Goal: Task Accomplishment & Management: Complete application form

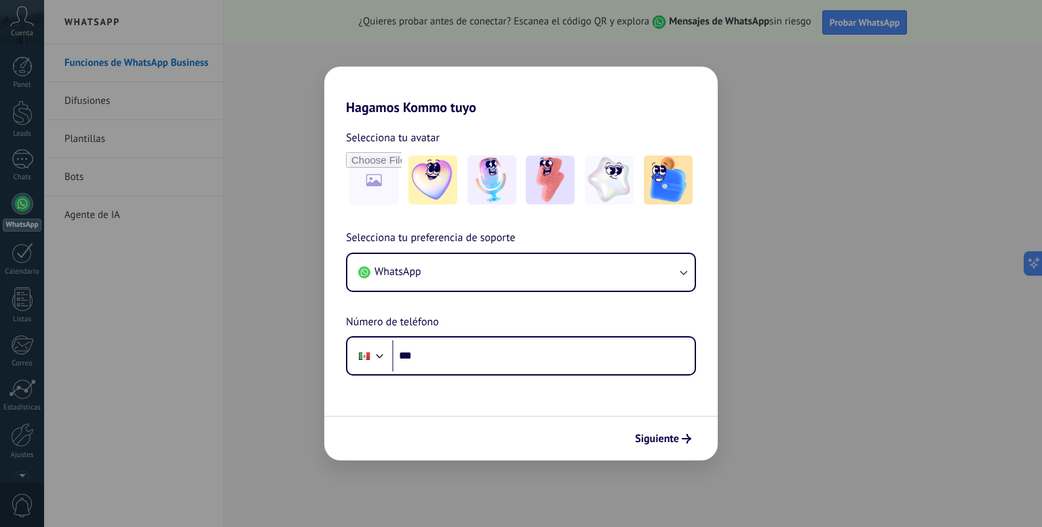
click at [520, 377] on form "Selecciona tu avatar Selecciona tu preferencia de soporte WhatsApp Número de te…" at bounding box center [521, 287] width 394 height 345
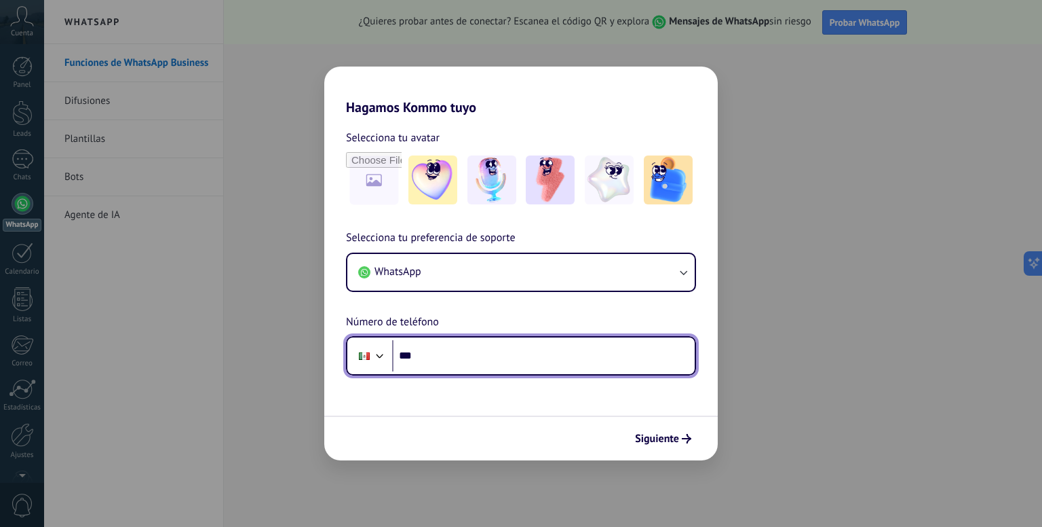
click at [520, 366] on input "***" at bounding box center [543, 355] width 303 height 31
type input "**********"
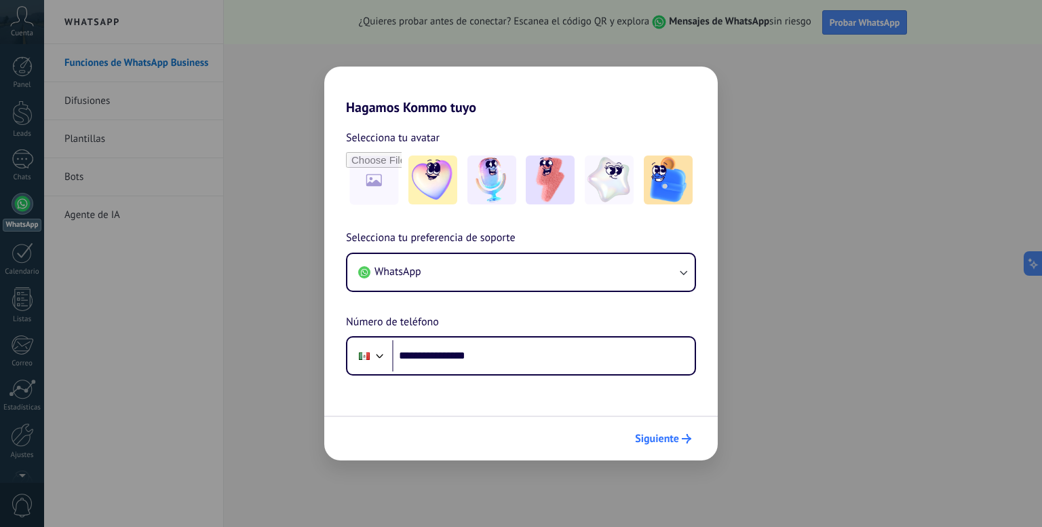
click at [684, 435] on icon "submit" at bounding box center [687, 439] width 10 height 10
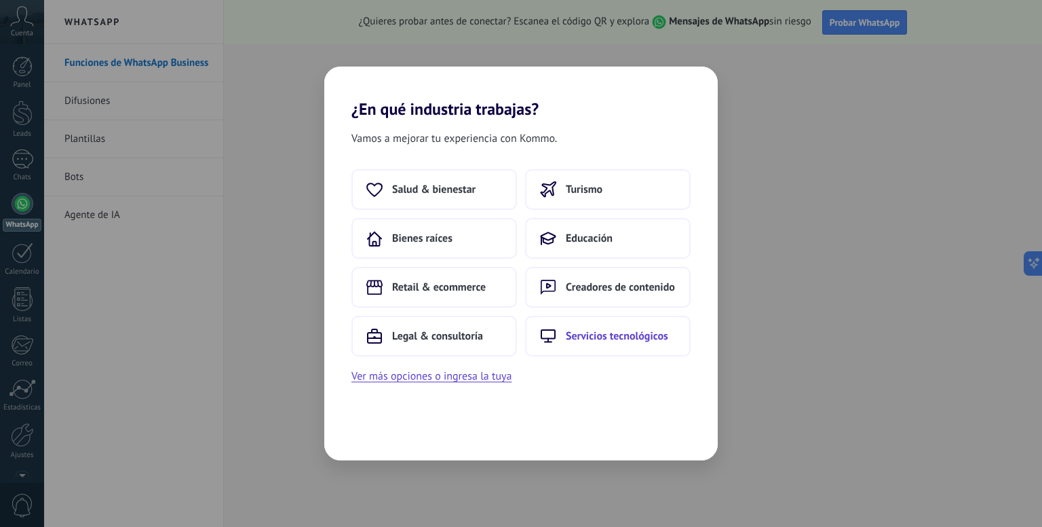
click at [603, 326] on button "Servicios tecnológicos" at bounding box center [608, 336] width 166 height 41
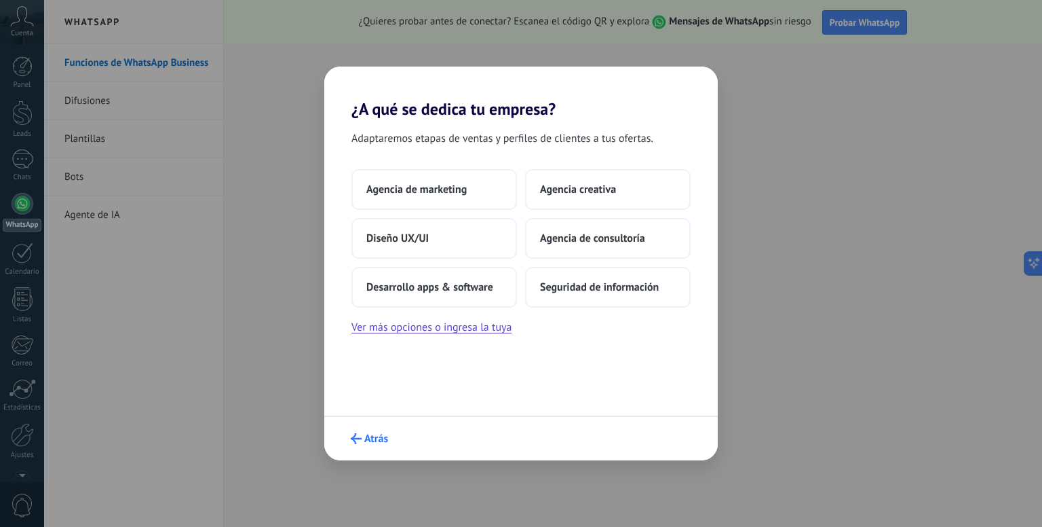
click at [358, 440] on icon "submit" at bounding box center [356, 438] width 11 height 11
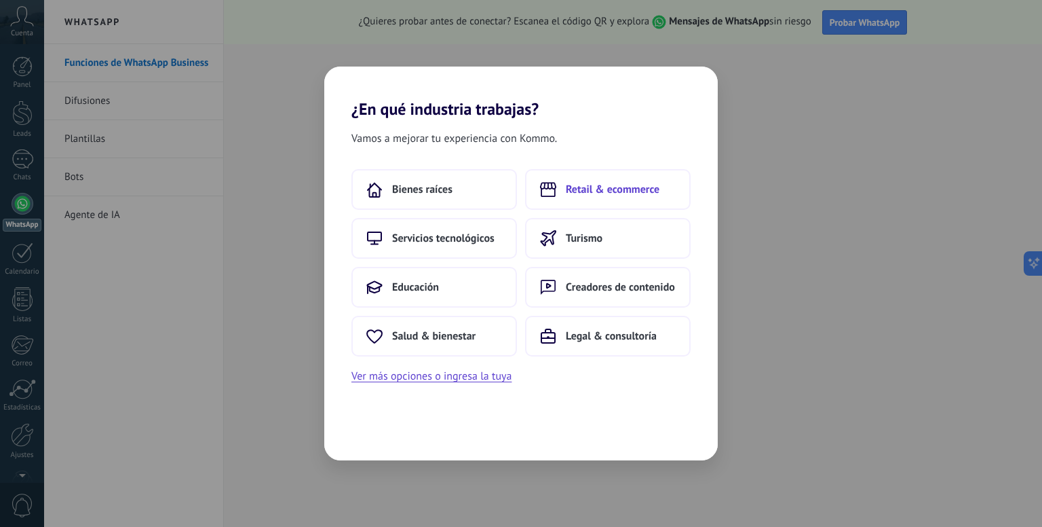
click at [561, 197] on button "Retail & ecommerce" at bounding box center [608, 189] width 166 height 41
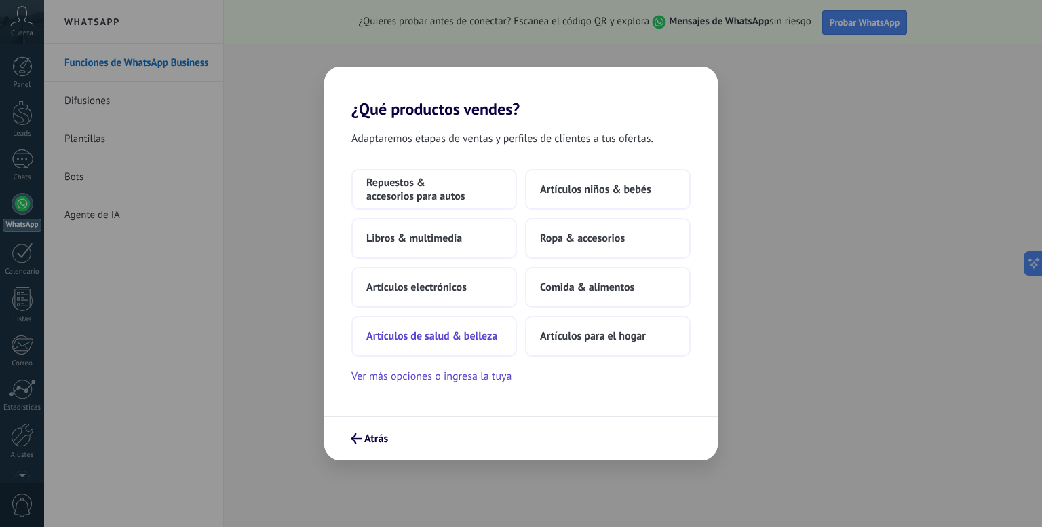
drag, startPoint x: 540, startPoint y: 299, endPoint x: 485, endPoint y: 331, distance: 63.9
click at [485, 331] on div "Repuestos & accesorios para autos Artículos niños & bebés Libros & multimedia R…" at bounding box center [521, 262] width 339 height 187
click at [485, 331] on span "Artículos de salud & belleza" at bounding box center [431, 336] width 131 height 14
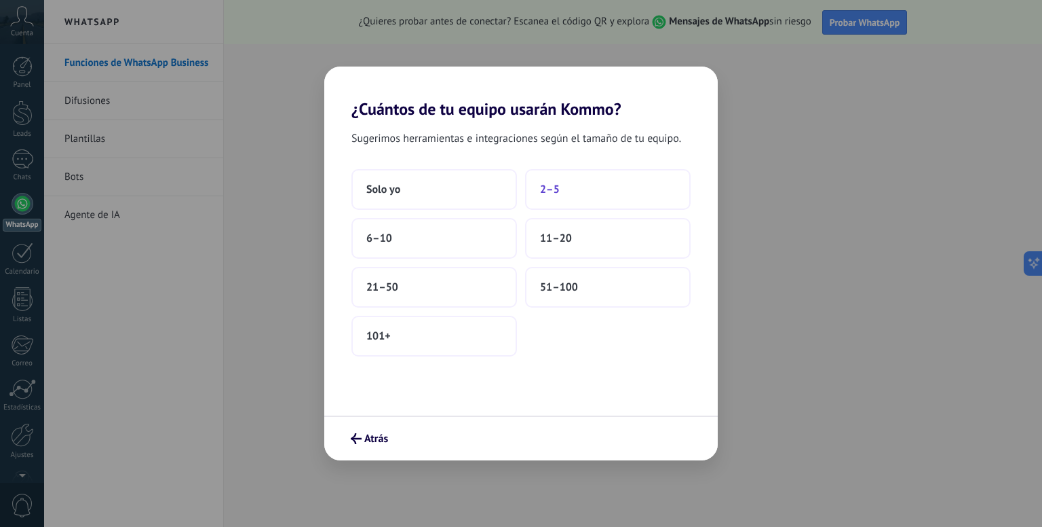
click at [548, 196] on button "2–5" at bounding box center [608, 189] width 166 height 41
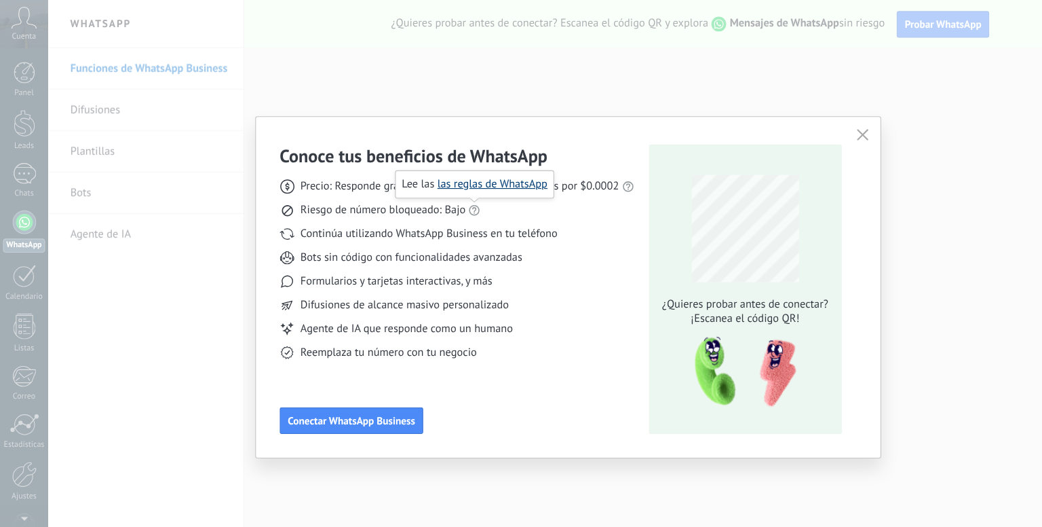
click at [442, 168] on link "las reglas de WhatsApp" at bounding box center [451, 168] width 101 height 13
click at [337, 381] on span "Conectar WhatsApp Business" at bounding box center [322, 386] width 117 height 10
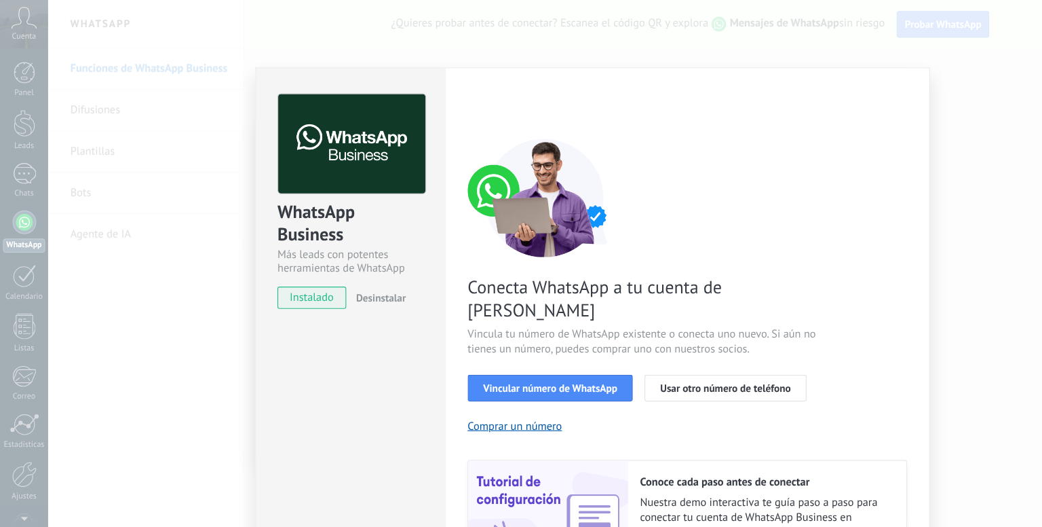
scroll to position [42, 0]
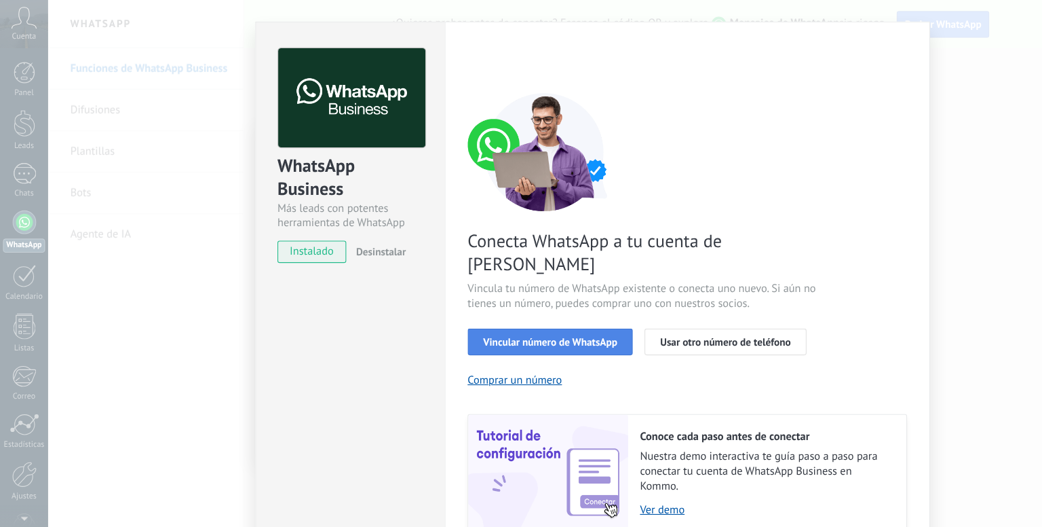
click at [463, 301] on button "Vincular número de WhatsApp" at bounding box center [504, 313] width 151 height 24
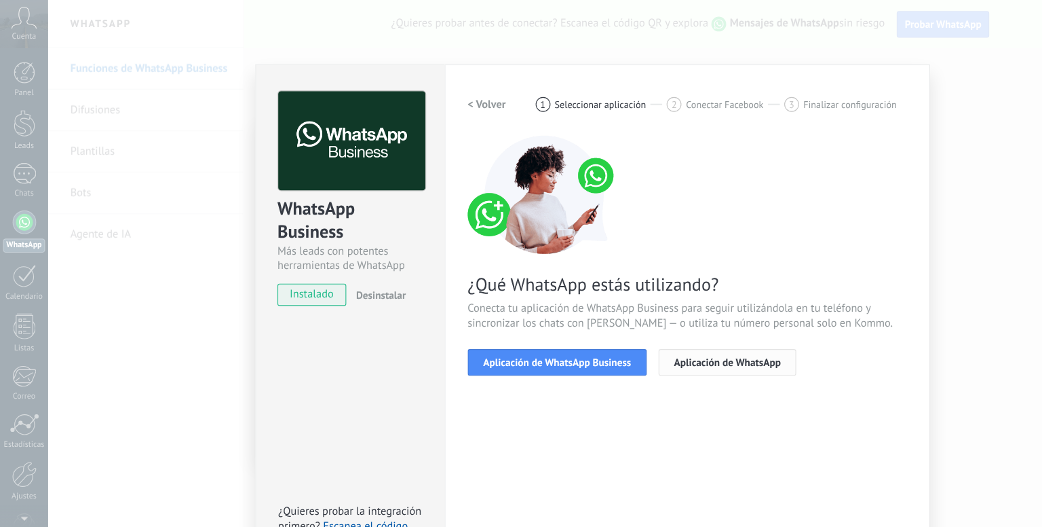
click at [660, 330] on span "Aplicación de WhatsApp" at bounding box center [667, 332] width 98 height 10
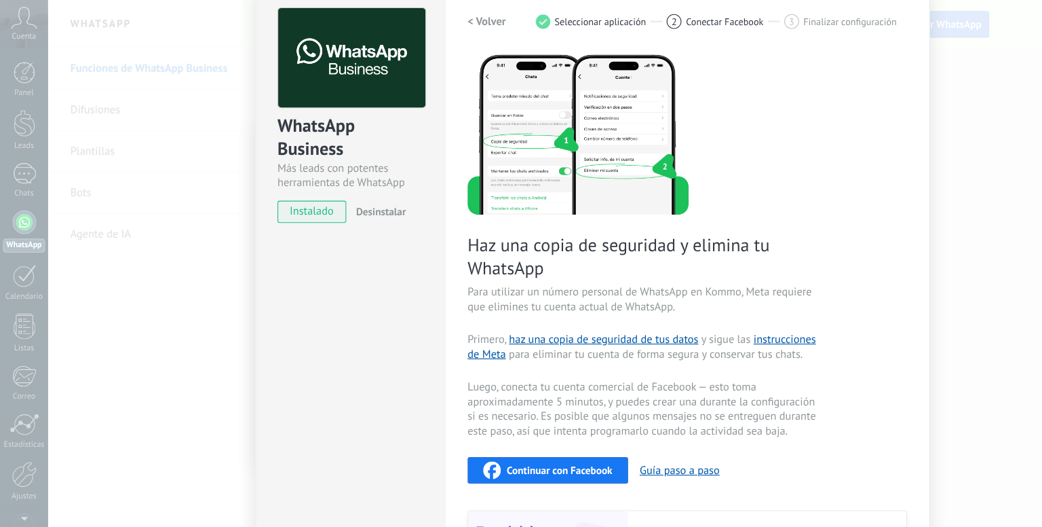
scroll to position [79, 0]
click at [676, 301] on div "Haz una copia de seguridad y elimina tu WhatsApp Para utilizar un número person…" at bounding box center [630, 312] width 403 height 528
click at [675, 282] on span "Para utilizar un número personal de WhatsApp en Kommo, Meta requiere que elimin…" at bounding box center [590, 274] width 323 height 27
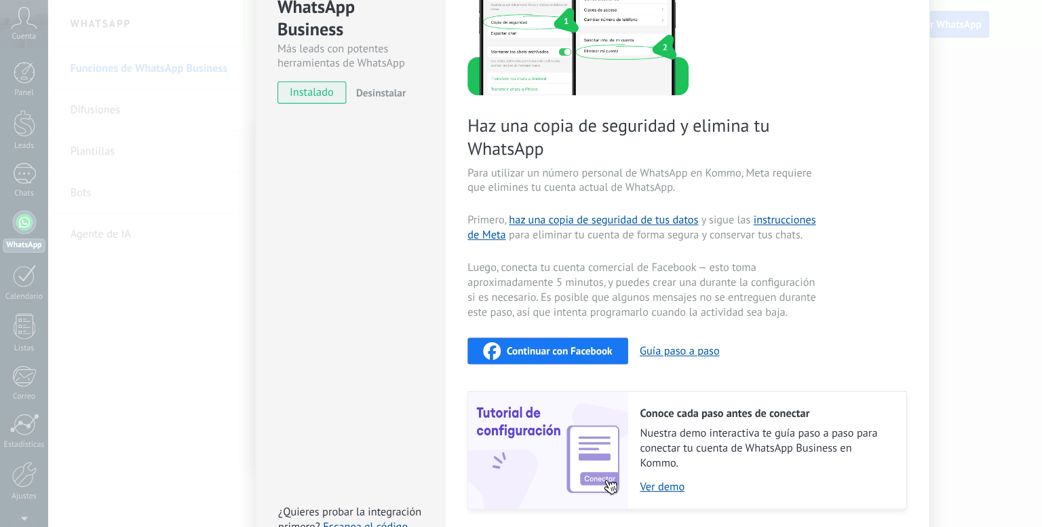
scroll to position [0, 0]
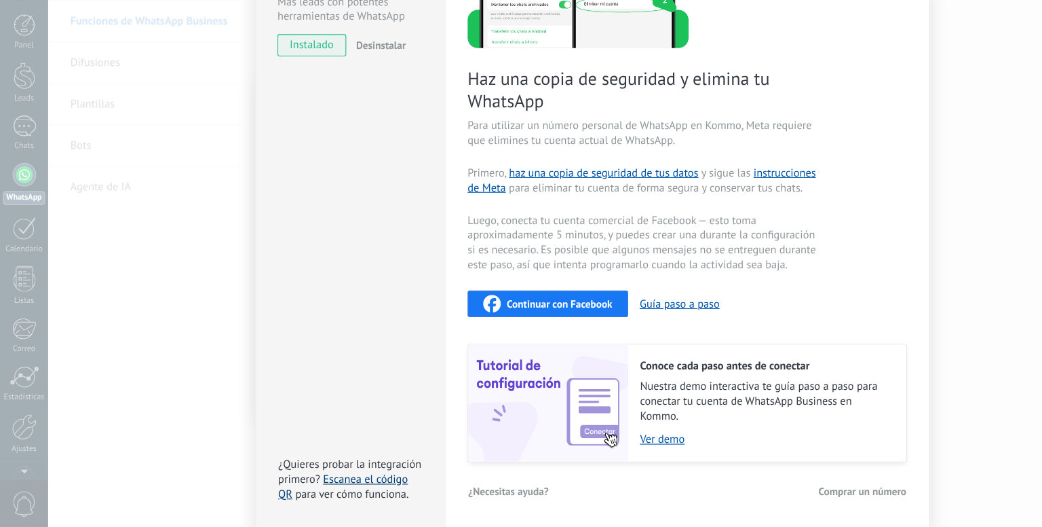
click at [347, 480] on link "Escanea el código QR" at bounding box center [314, 489] width 119 height 26
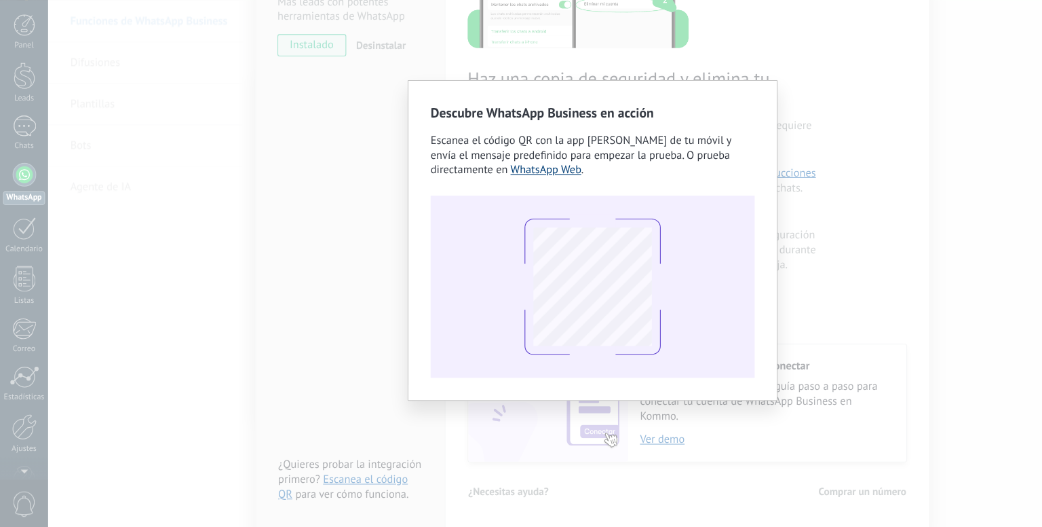
click at [497, 198] on link "WhatsApp Web" at bounding box center [500, 199] width 65 height 13
click at [557, 81] on div "Descubre WhatsApp Business en acción Escanea el código QR con la app [PERSON_NA…" at bounding box center [543, 263] width 998 height 527
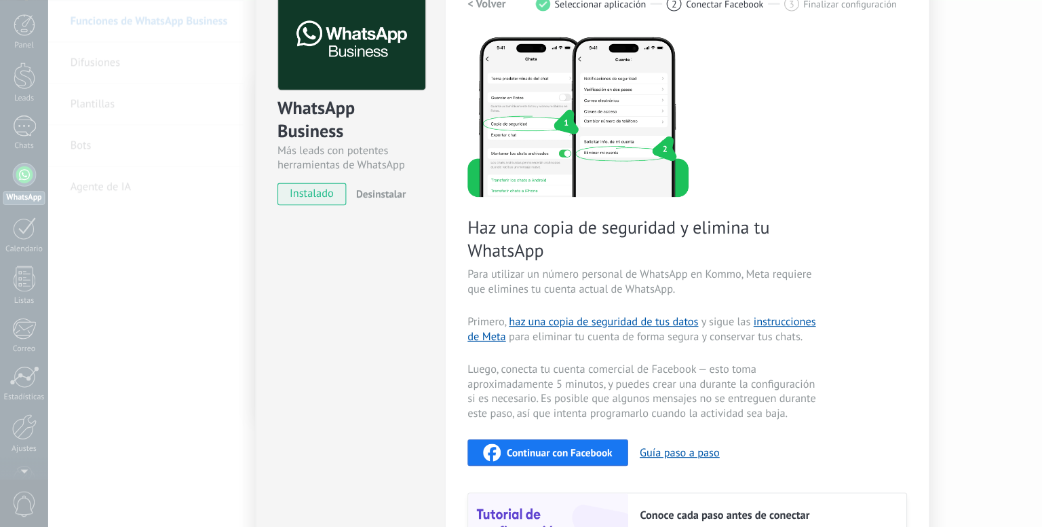
scroll to position [39, 0]
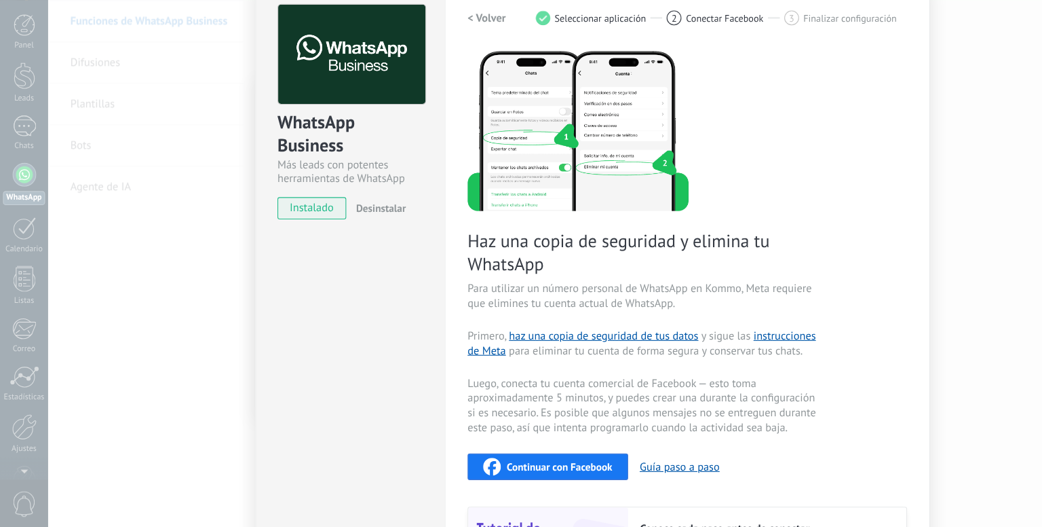
click at [686, 254] on span "Haz una copia de seguridad y elimina tu WhatsApp" at bounding box center [590, 275] width 323 height 42
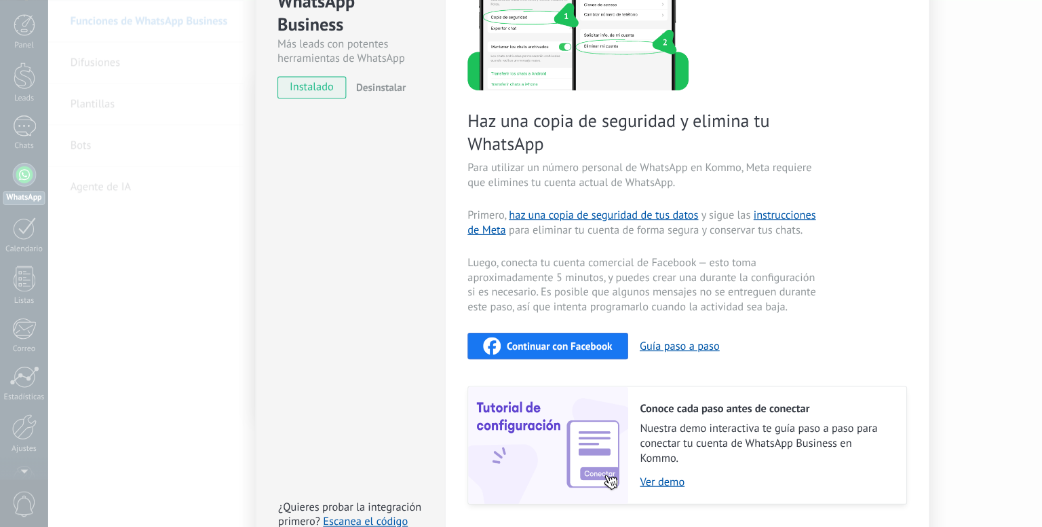
scroll to position [188, 0]
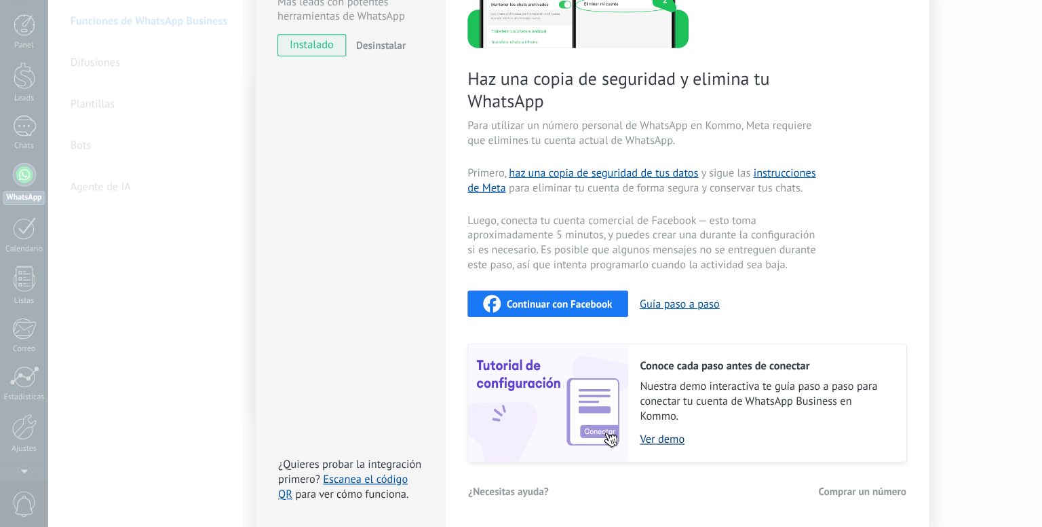
click at [609, 451] on link "Ver demo" at bounding box center [702, 446] width 231 height 13
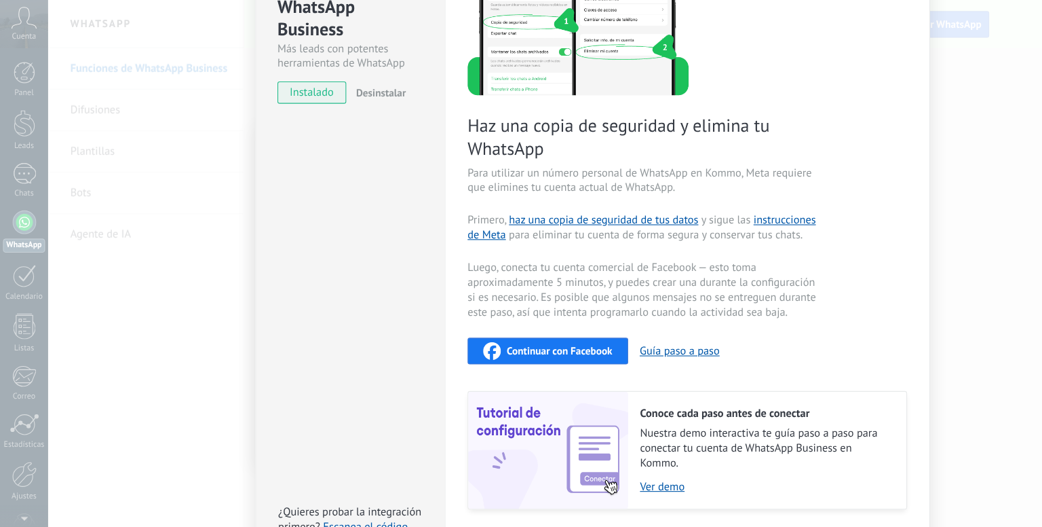
scroll to position [0, 0]
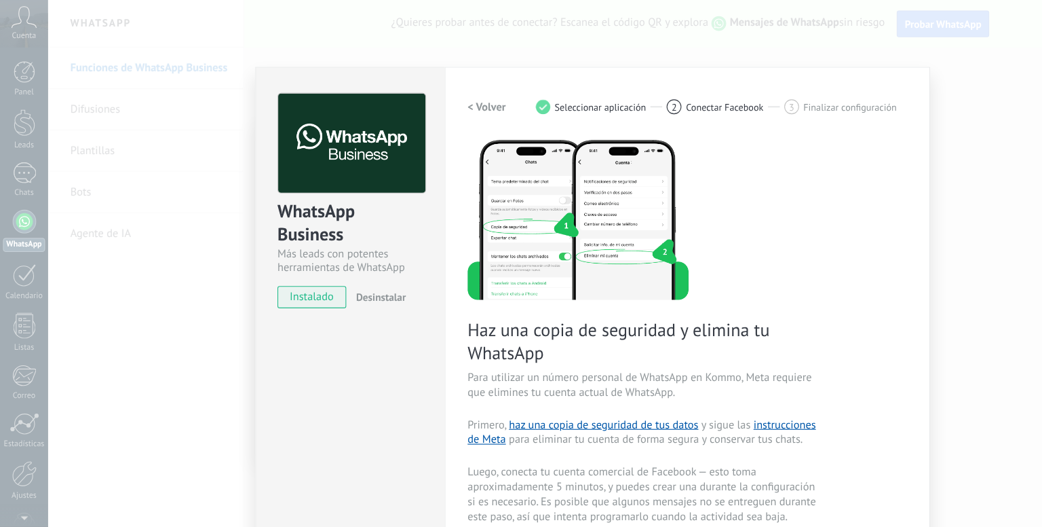
click at [106, 119] on div "WhatsApp Business Más leads con potentes herramientas de WhatsApp instalado Des…" at bounding box center [543, 263] width 998 height 527
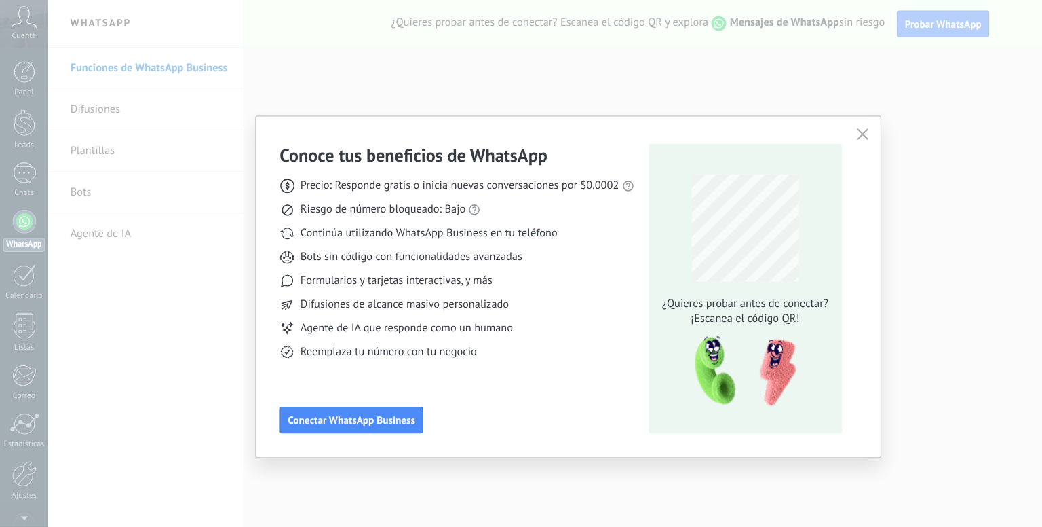
click at [794, 129] on span "button" at bounding box center [791, 124] width 11 height 12
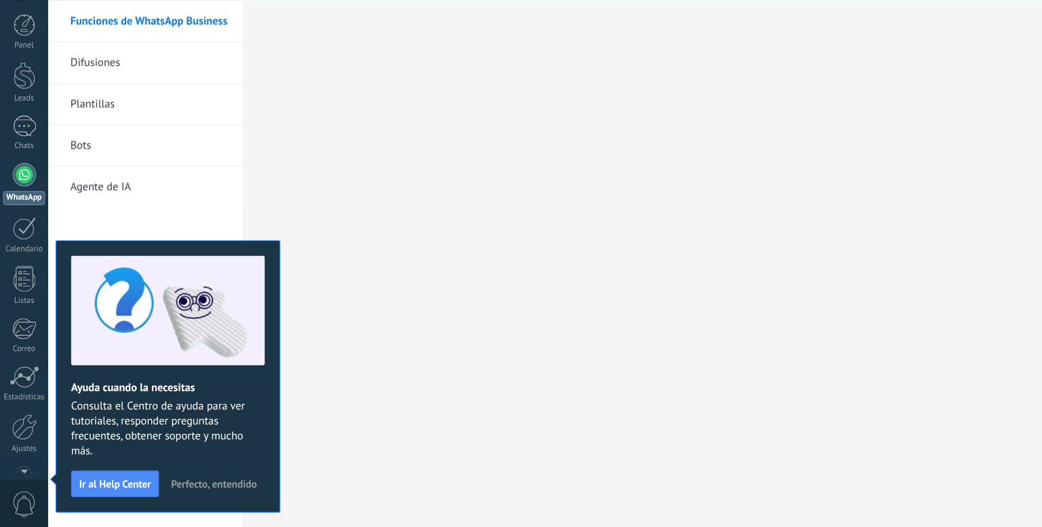
click at [182, 487] on span "Perfecto, entendido" at bounding box center [196, 487] width 79 height 10
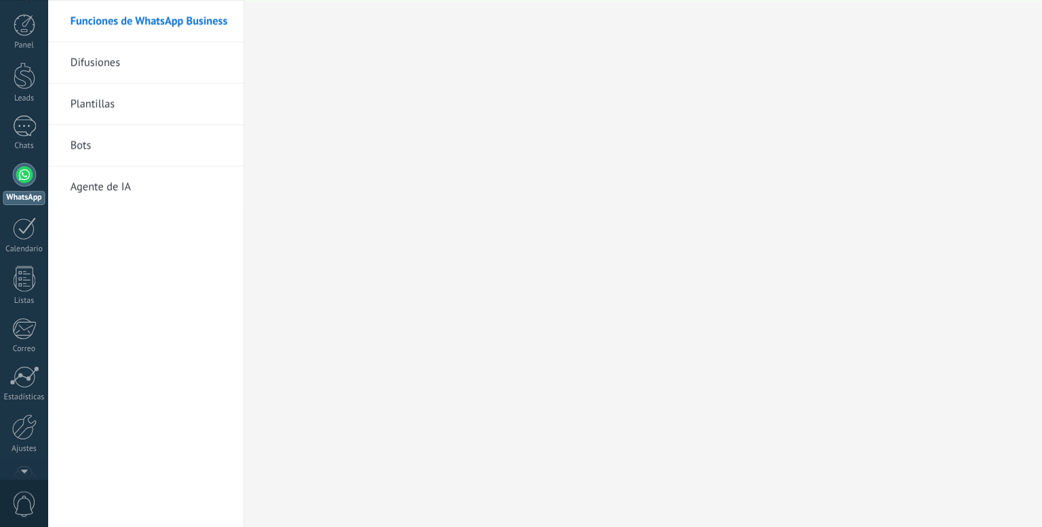
click at [132, 92] on link "Difusiones" at bounding box center [136, 101] width 145 height 38
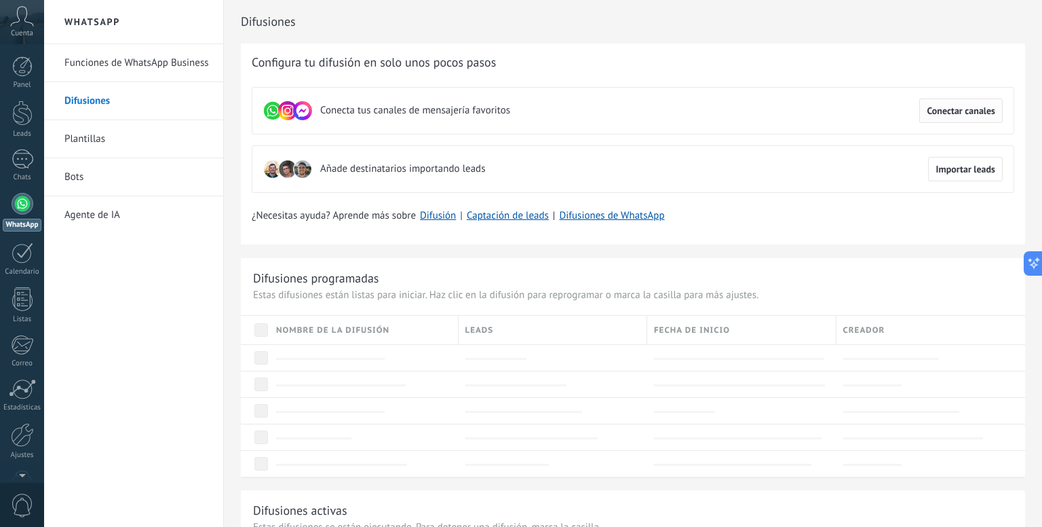
click at [951, 103] on button "Conectar canales" at bounding box center [960, 110] width 83 height 24
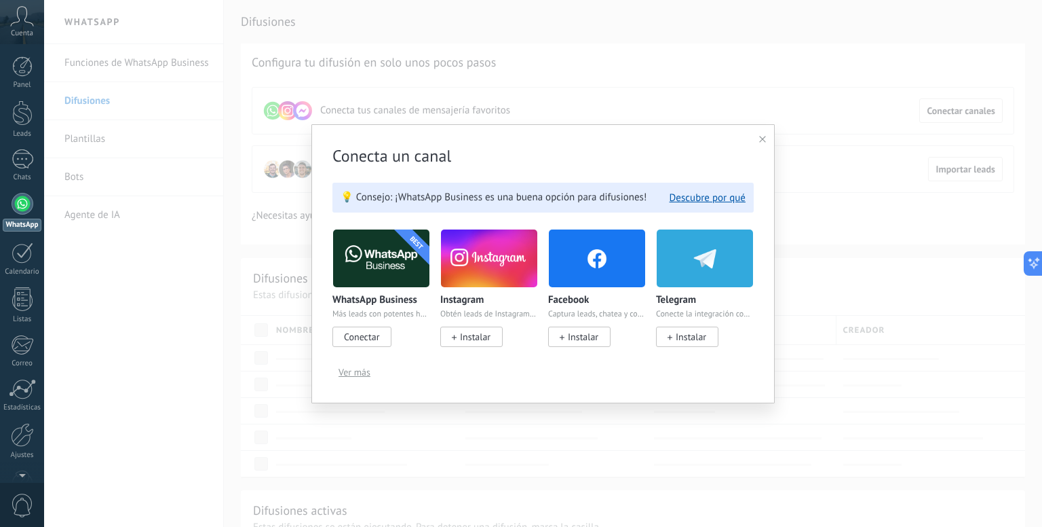
click at [353, 373] on span "Ver más" at bounding box center [355, 372] width 32 height 10
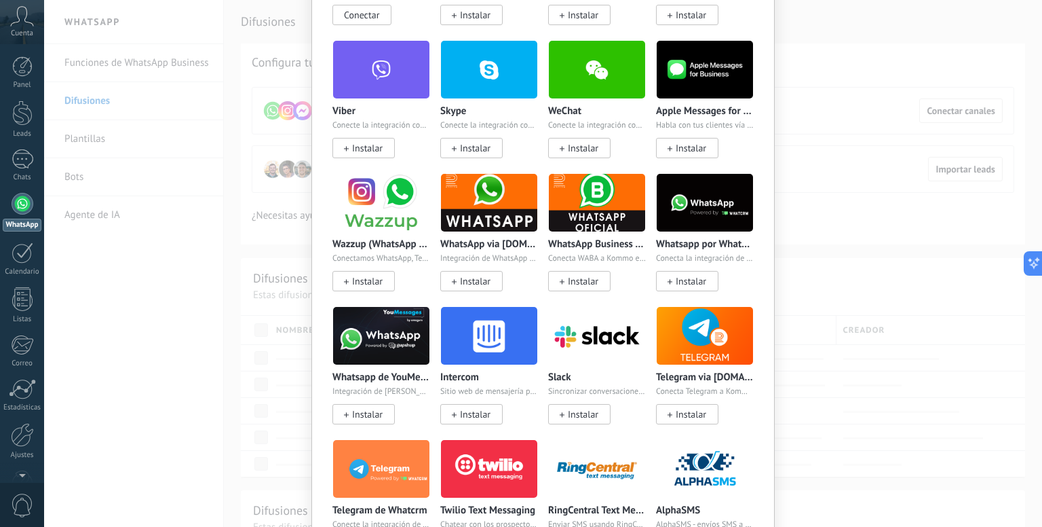
scroll to position [244, 0]
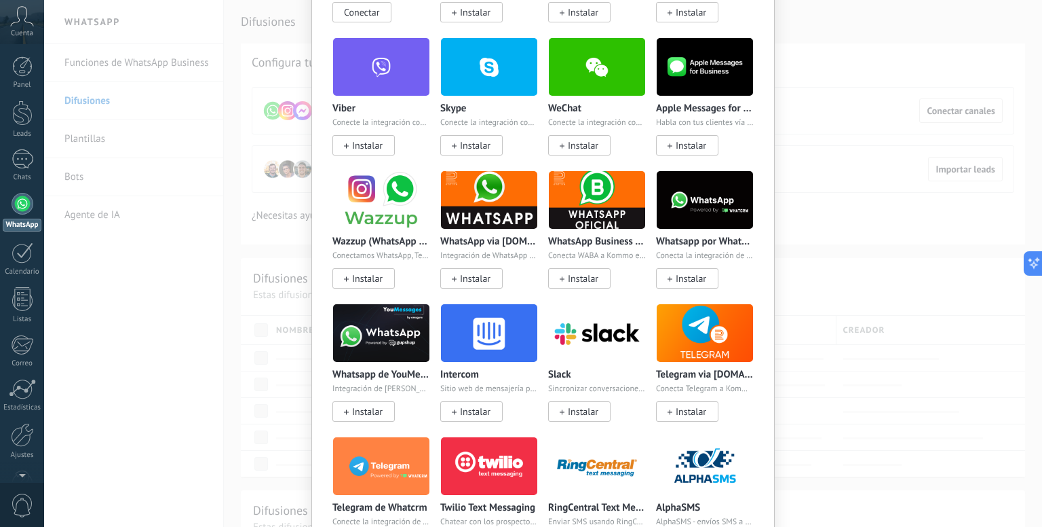
click at [364, 200] on img at bounding box center [381, 200] width 96 height 66
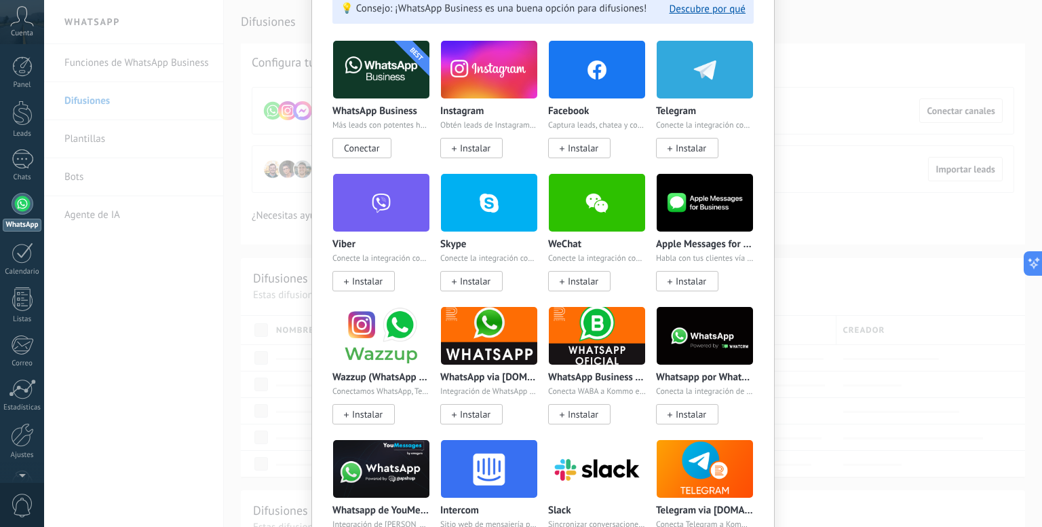
scroll to position [0, 0]
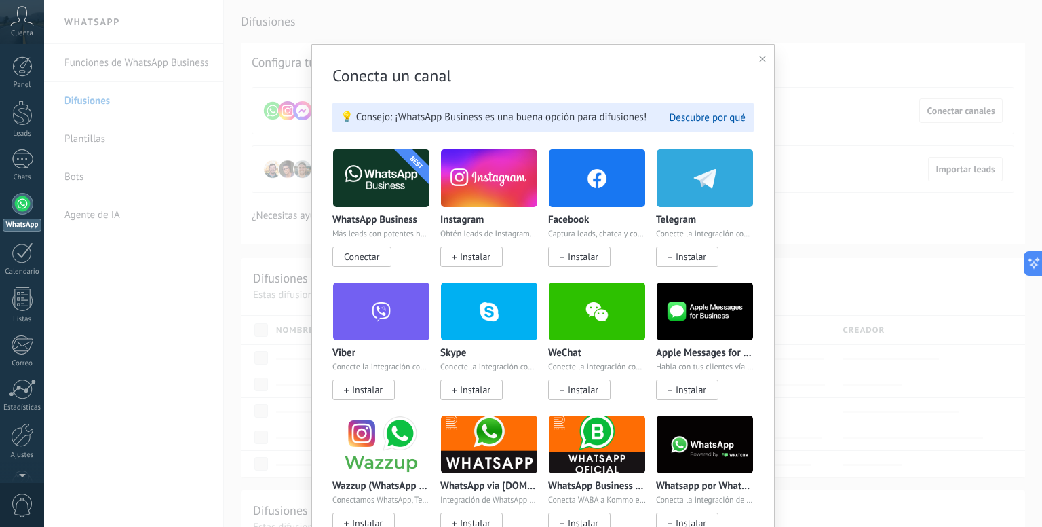
click at [757, 377] on div "Conecta un canal 💡 Consejo: ¡WhatsApp Business es una buena opción para difusio…" at bounding box center [542, 516] width 463 height 944
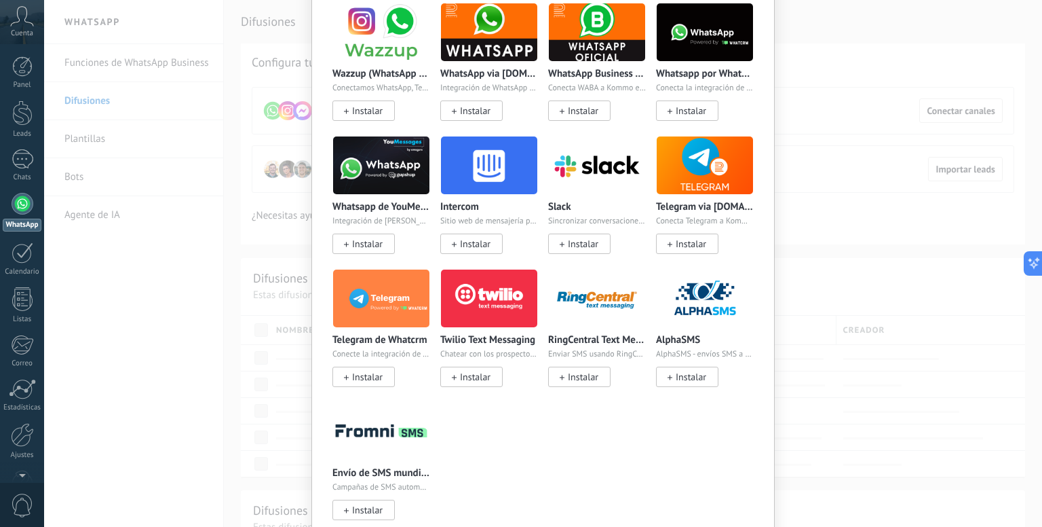
scroll to position [413, 0]
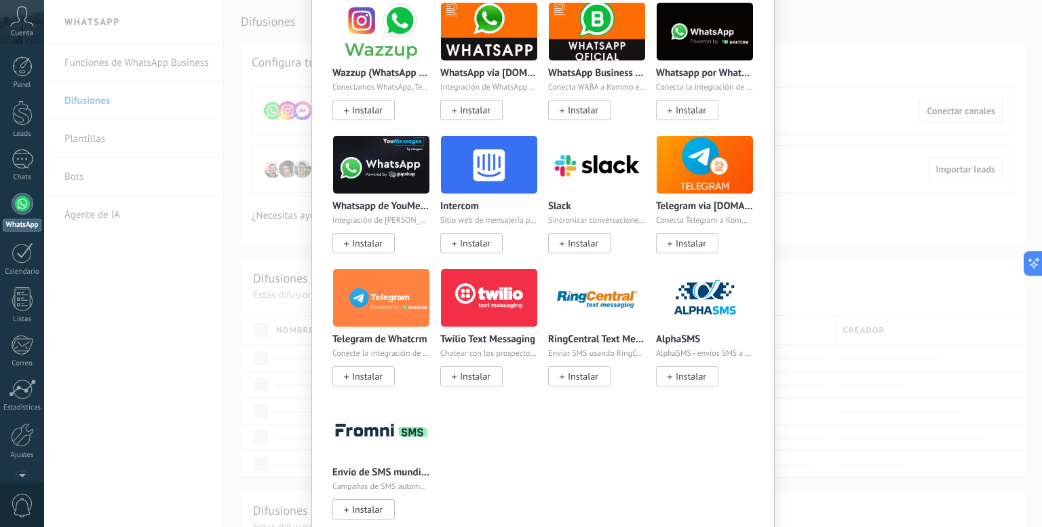
click at [841, 364] on div "Conecta un canal 💡 Consejo: ¡WhatsApp Business es una buena opción para difusio…" at bounding box center [543, 263] width 998 height 527
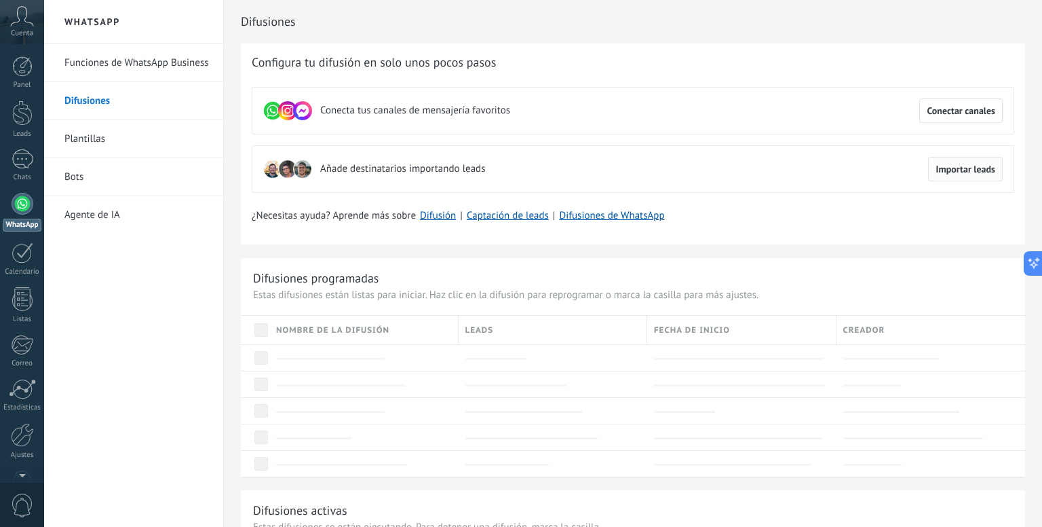
click at [991, 174] on button "Importar leads" at bounding box center [965, 169] width 75 height 24
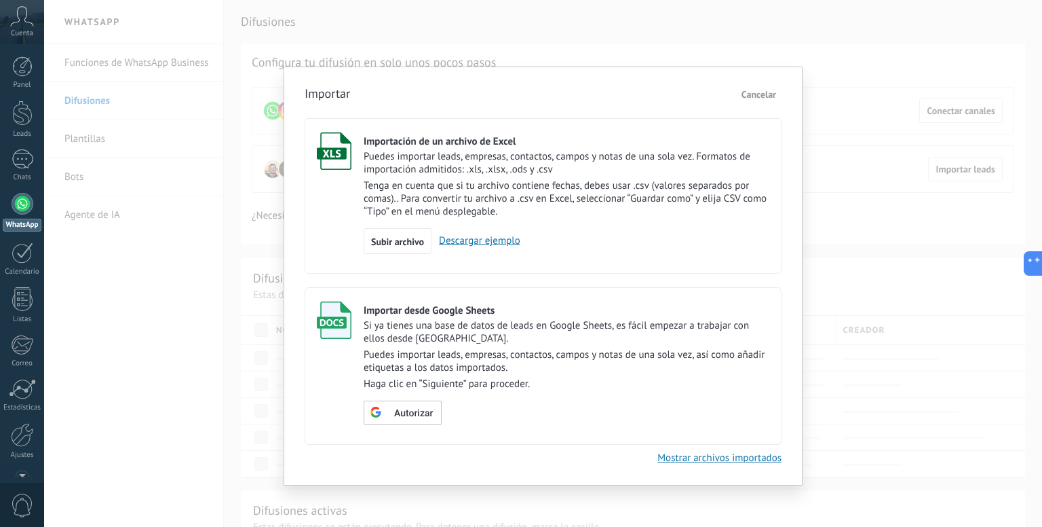
click at [817, 201] on div "Importar Cancelar Importación de un archivo de Excel Puedes importar leads, emp…" at bounding box center [543, 263] width 998 height 527
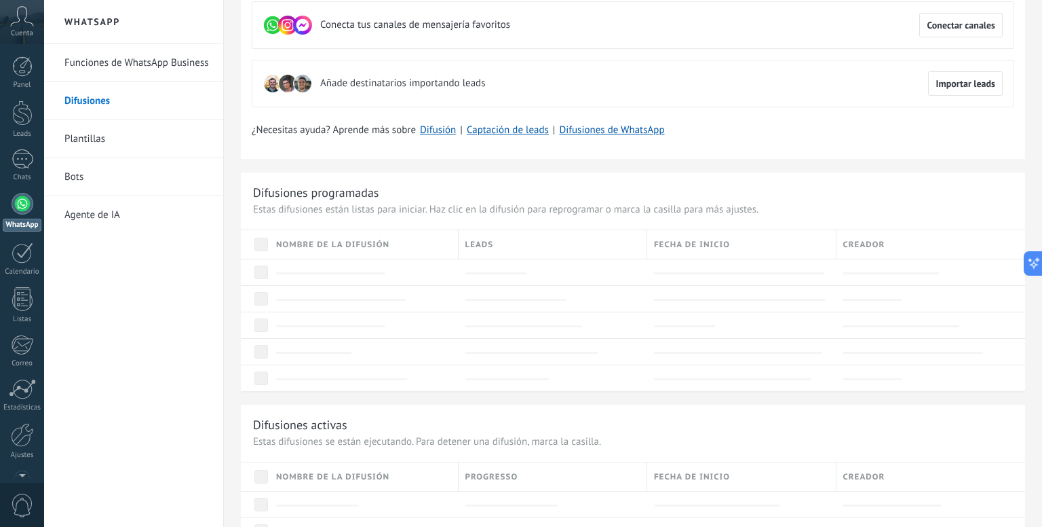
scroll to position [86, 0]
click at [960, 80] on span "Importar leads" at bounding box center [966, 83] width 60 height 10
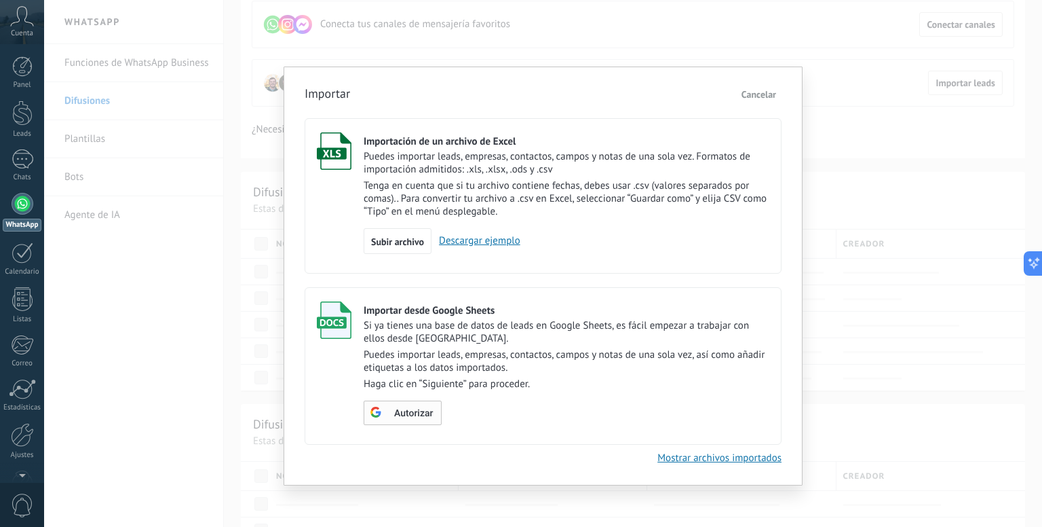
click at [423, 415] on span "Autorizar" at bounding box center [413, 414] width 39 height 10
click at [423, 416] on span "Escoger tabla" at bounding box center [410, 414] width 54 height 10
click at [525, 432] on label "Importar desde Google Sheets Si ya tienes una base de datos de leads en Google …" at bounding box center [543, 365] width 477 height 157
click at [654, 385] on p "Haga clic en “Siguiente” para proceder." at bounding box center [567, 383] width 406 height 13
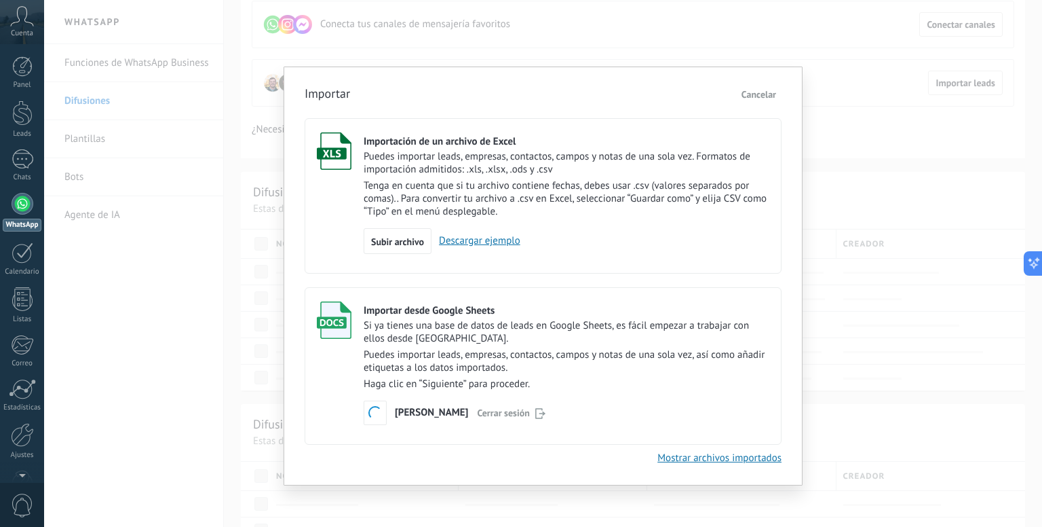
click at [565, 414] on div "Escoger tabla [PERSON_NAME] sesión" at bounding box center [567, 412] width 406 height 24
click at [764, 85] on button "Cancelar" at bounding box center [758, 94] width 45 height 20
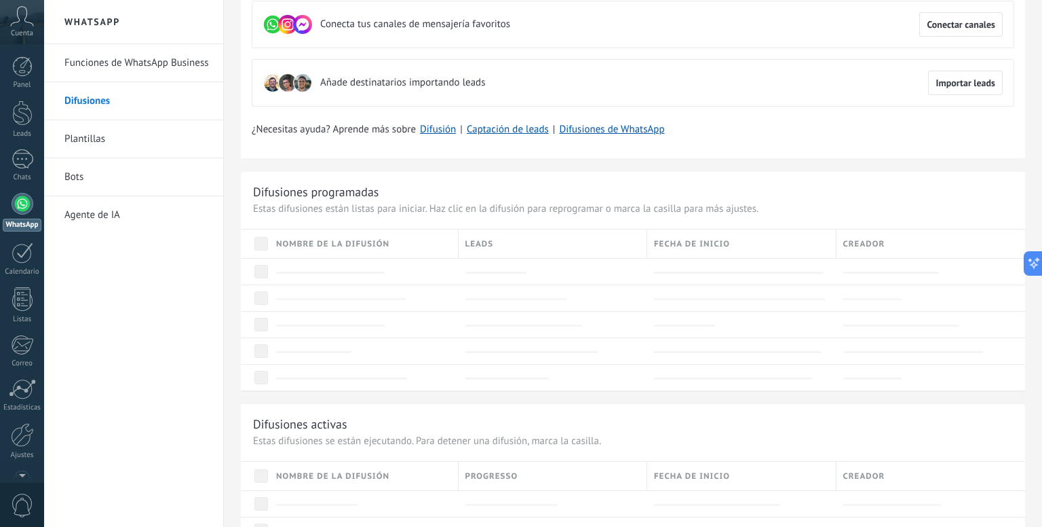
click at [764, 85] on div at bounding box center [543, 263] width 998 height 527
click at [938, 89] on button "Importar leads" at bounding box center [965, 83] width 75 height 24
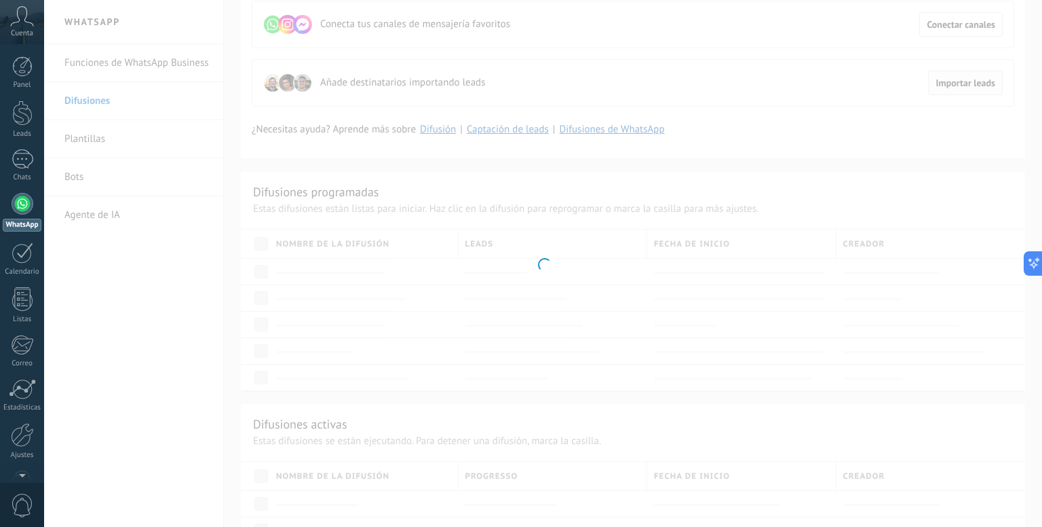
click at [938, 89] on div at bounding box center [543, 263] width 998 height 527
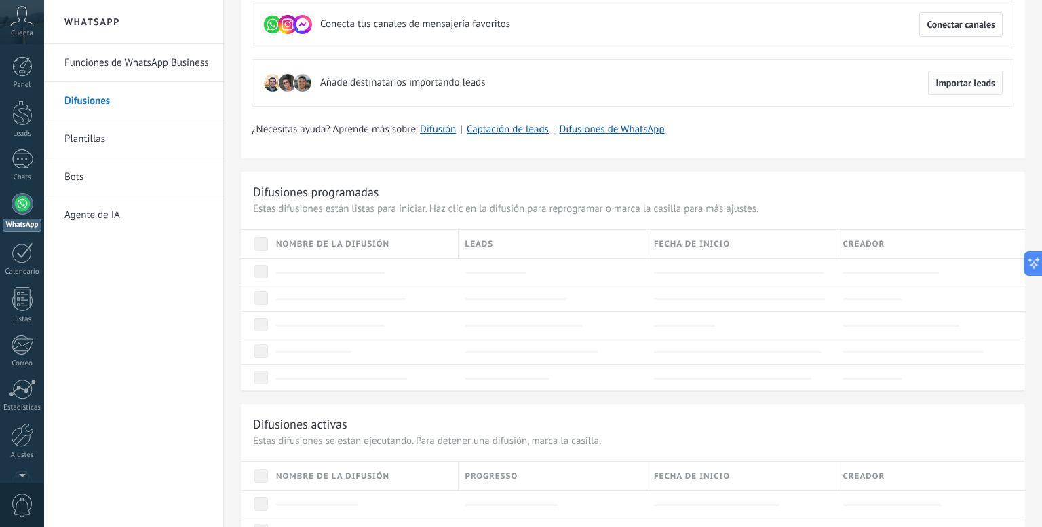
click at [928, 86] on button "Importar leads" at bounding box center [965, 83] width 75 height 24
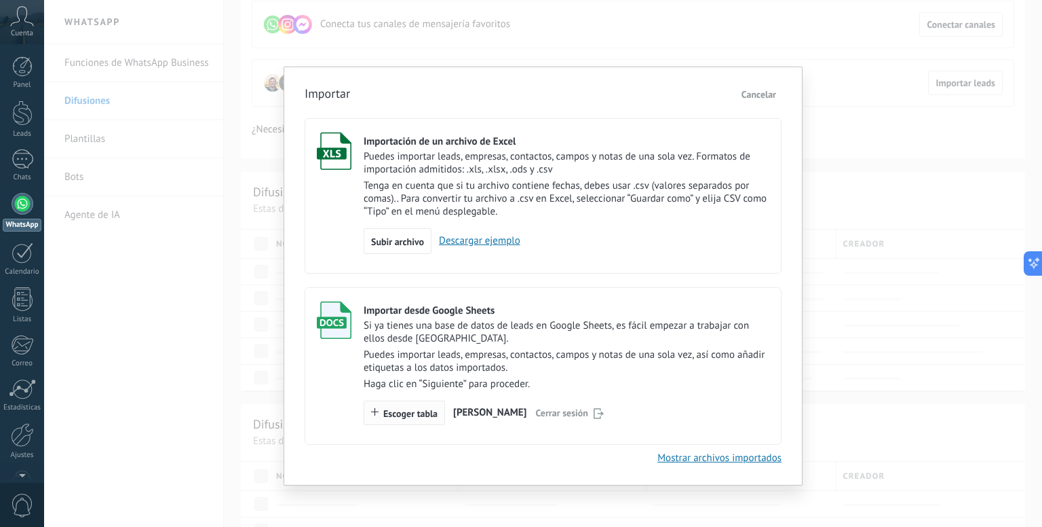
click at [413, 417] on span "Escoger tabla" at bounding box center [410, 414] width 54 height 10
click at [870, 141] on div "Importar Cancelar Importación de un archivo de Excel Puedes importar leads, emp…" at bounding box center [543, 263] width 998 height 527
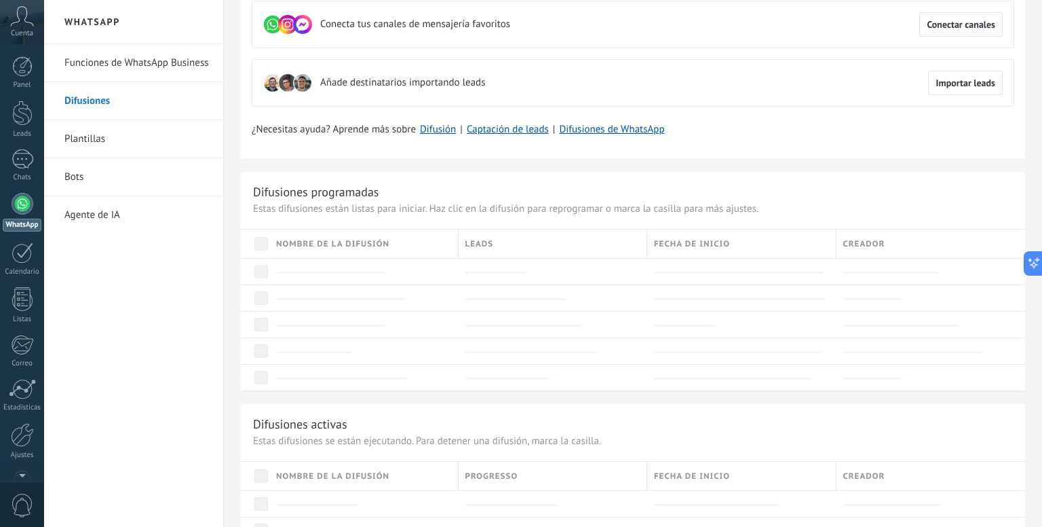
click at [18, 212] on div at bounding box center [23, 204] width 22 height 22
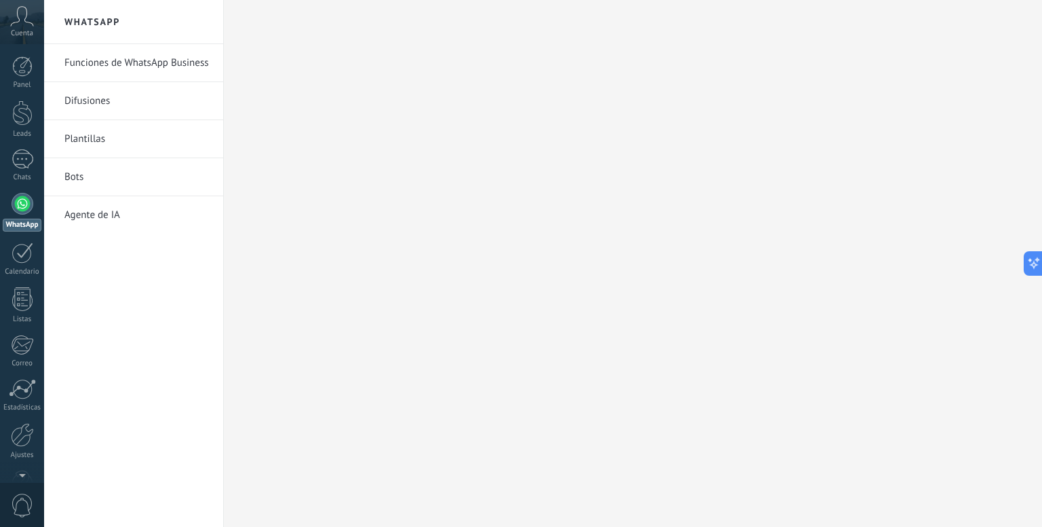
drag, startPoint x: 651, startPoint y: 165, endPoint x: 250, endPoint y: 55, distance: 415.2
click at [250, 55] on div at bounding box center [633, 263] width 818 height 527
click at [159, 69] on link "Funciones de WhatsApp Business" at bounding box center [136, 63] width 145 height 38
click at [131, 92] on link "Difusiones" at bounding box center [136, 101] width 145 height 38
click at [33, 203] on link "WhatsApp" at bounding box center [22, 212] width 44 height 39
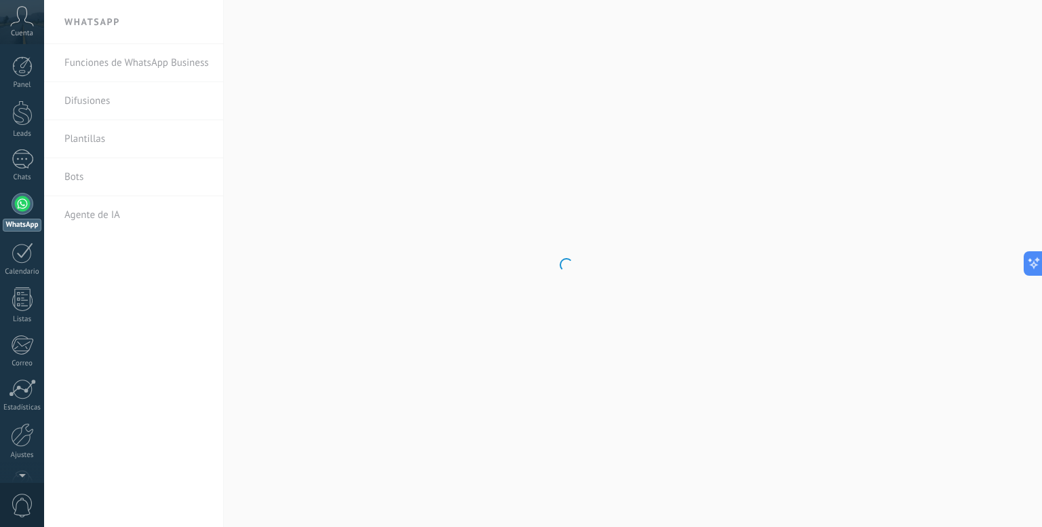
click at [33, 203] on link "WhatsApp" at bounding box center [22, 212] width 44 height 39
click at [20, 14] on icon at bounding box center [22, 16] width 24 height 20
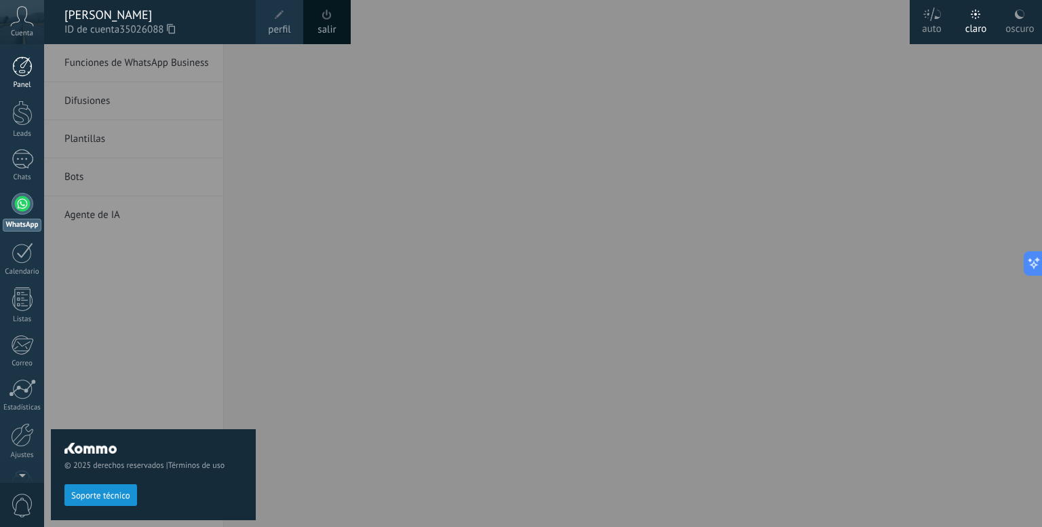
click at [26, 59] on div at bounding box center [22, 66] width 20 height 20
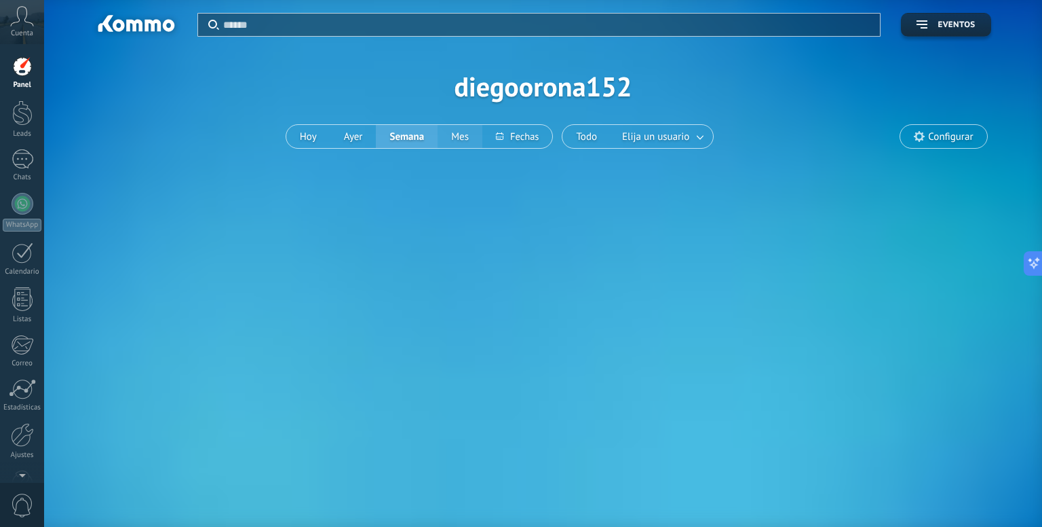
drag, startPoint x: 449, startPoint y: 143, endPoint x: 417, endPoint y: 139, distance: 32.7
click at [417, 139] on div "[DATE] [DATE] Semana Mes" at bounding box center [420, 136] width 268 height 24
click at [30, 208] on div at bounding box center [23, 204] width 22 height 22
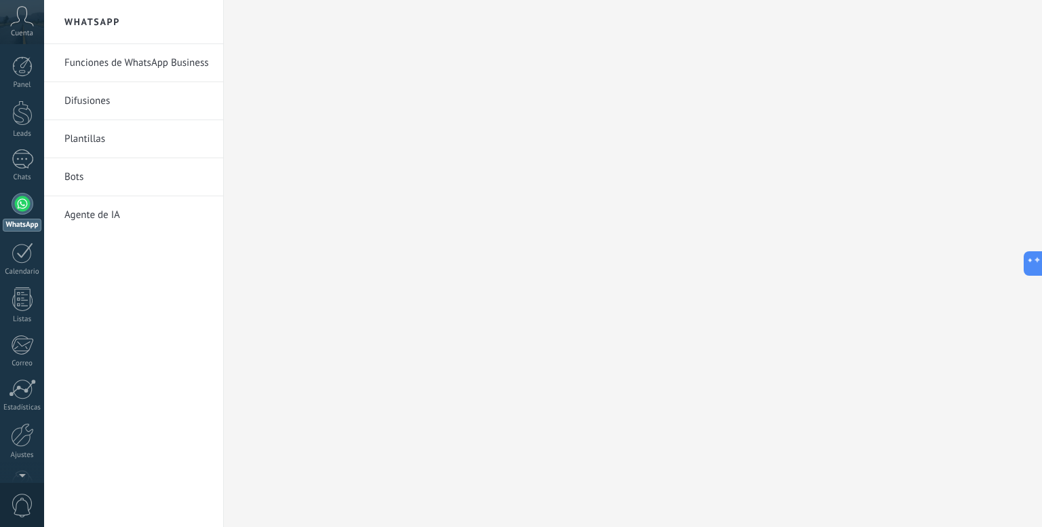
click at [103, 212] on link "Agente de IA" at bounding box center [136, 215] width 145 height 38
click at [90, 181] on link "Bots" at bounding box center [136, 177] width 145 height 38
click at [42, 158] on link "Chats" at bounding box center [22, 165] width 44 height 33
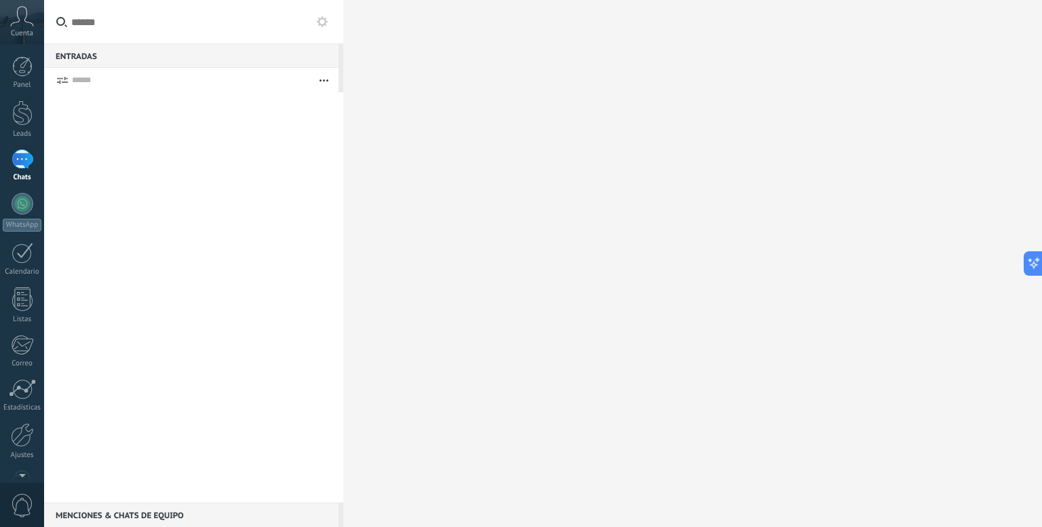
click at [20, 164] on div at bounding box center [23, 159] width 22 height 20
click at [12, 104] on div at bounding box center [22, 112] width 20 height 25
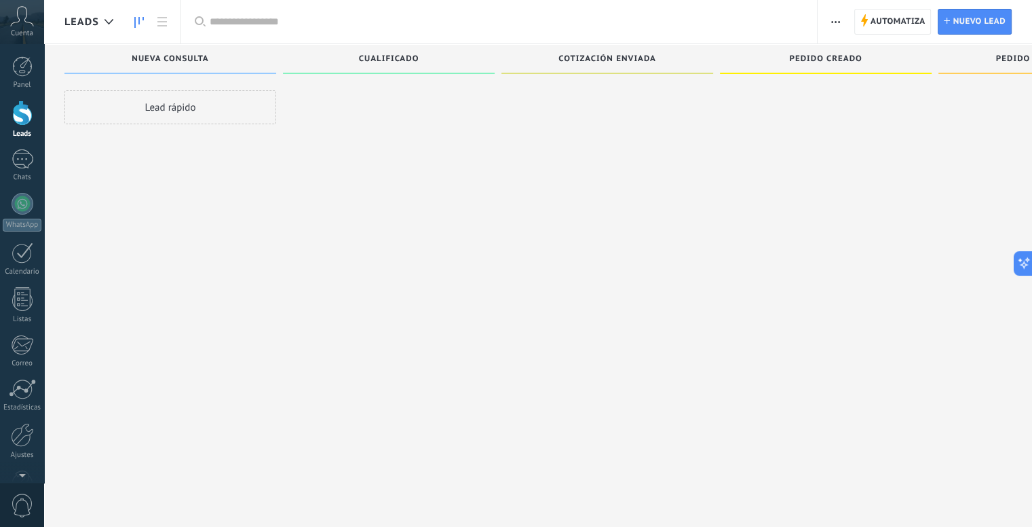
click at [17, 52] on div "Panel Leads Chats WhatsApp Clientes" at bounding box center [44, 263] width 88 height 438
click at [15, 67] on div at bounding box center [22, 66] width 20 height 20
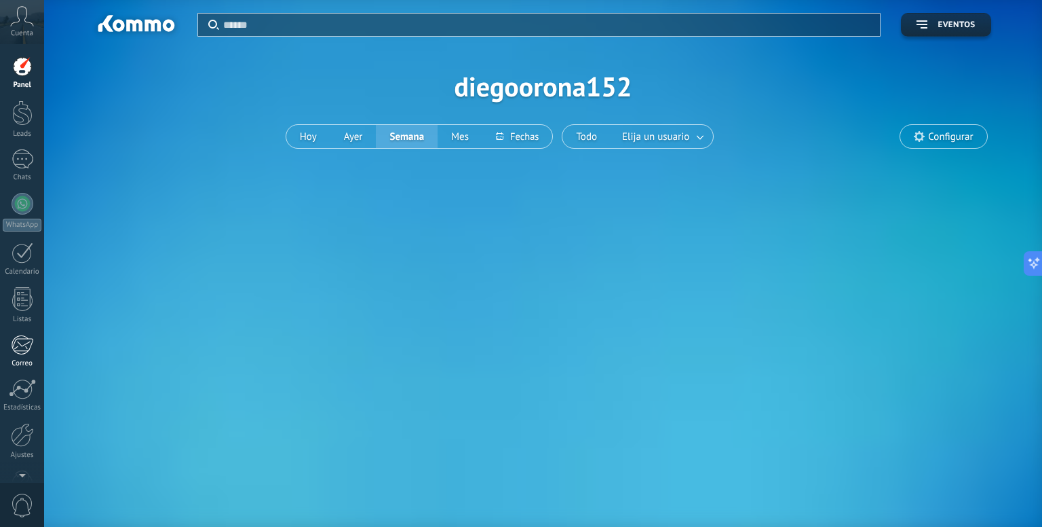
click at [24, 353] on div at bounding box center [22, 345] width 22 height 20
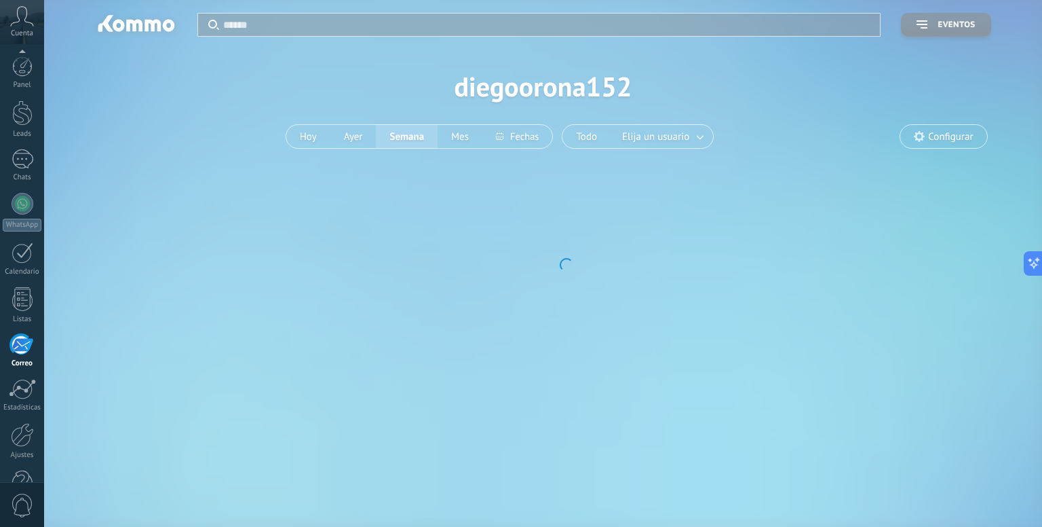
scroll to position [37, 0]
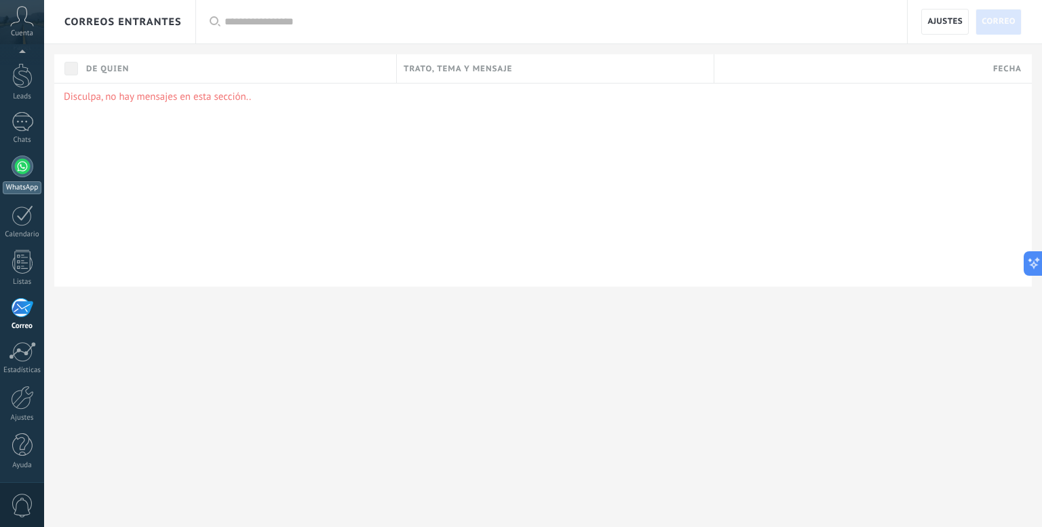
click at [22, 170] on div at bounding box center [23, 166] width 22 height 22
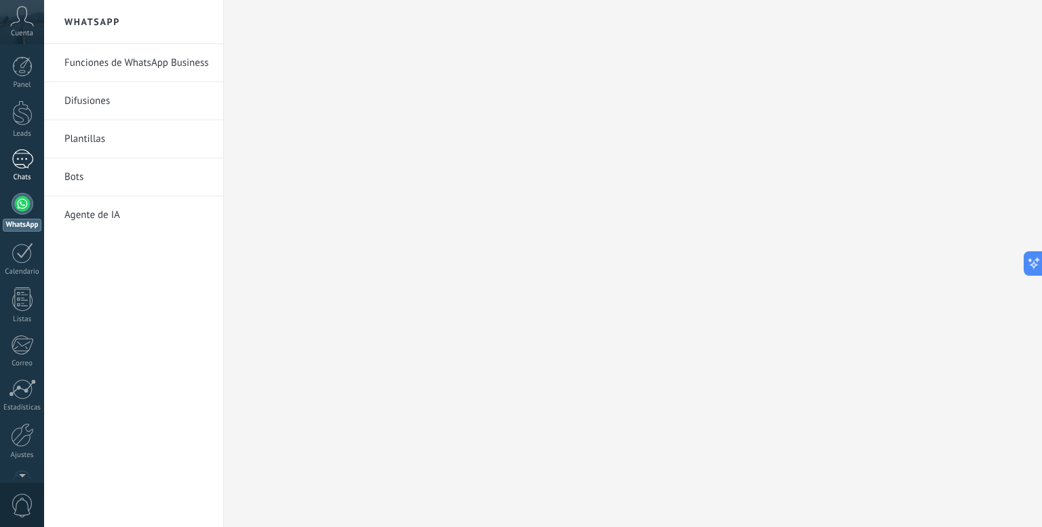
click at [21, 158] on div at bounding box center [23, 159] width 22 height 20
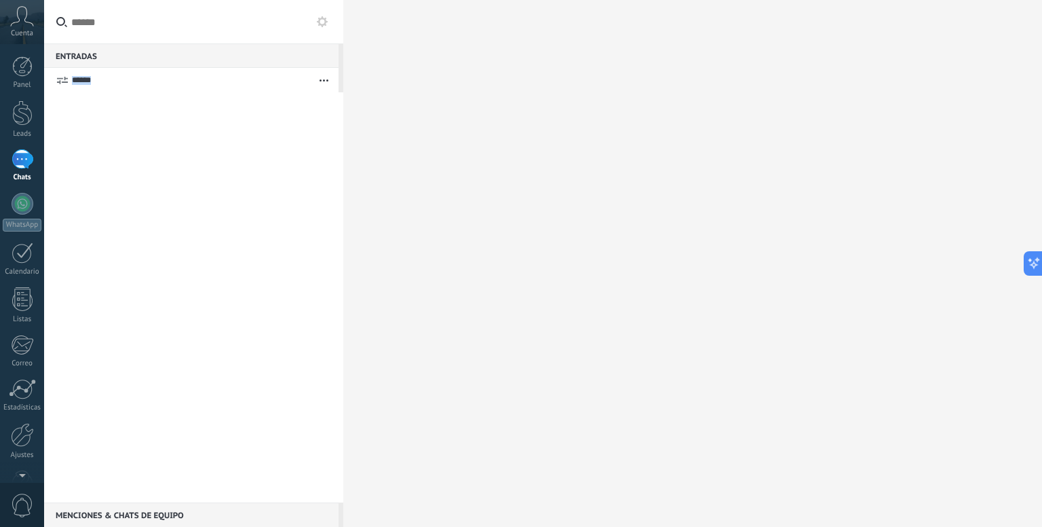
drag, startPoint x: 172, startPoint y: 64, endPoint x: 66, endPoint y: 81, distance: 108.0
click at [66, 81] on div "Entradas 0 Enciende el sonido Acciones múltiples Ordenar Más recientes Larga es…" at bounding box center [193, 272] width 299 height 459
click at [16, 123] on div at bounding box center [22, 112] width 20 height 25
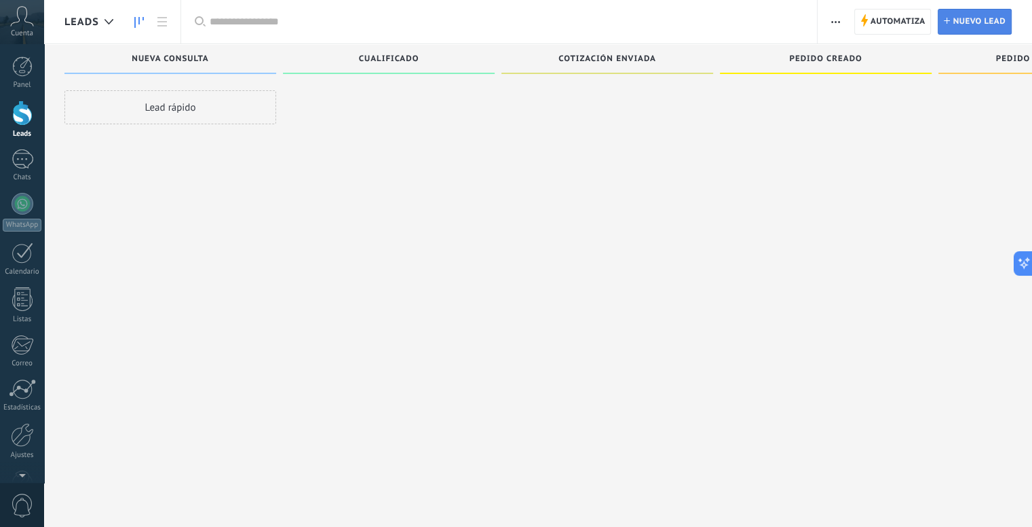
click at [977, 25] on span "Nuevo lead" at bounding box center [979, 22] width 53 height 24
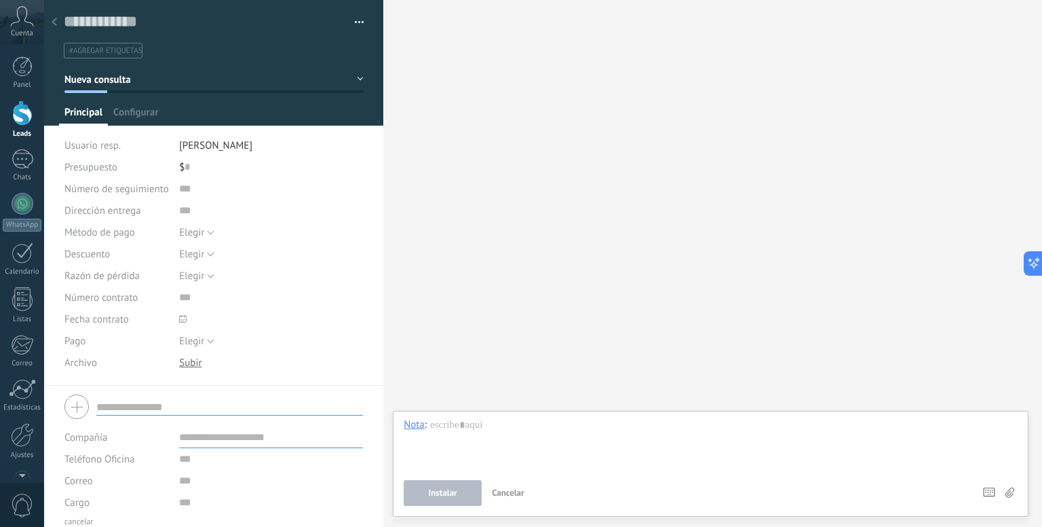
click at [199, 161] on div "$ 0" at bounding box center [271, 167] width 185 height 22
click at [220, 145] on span "[PERSON_NAME]" at bounding box center [215, 145] width 73 height 13
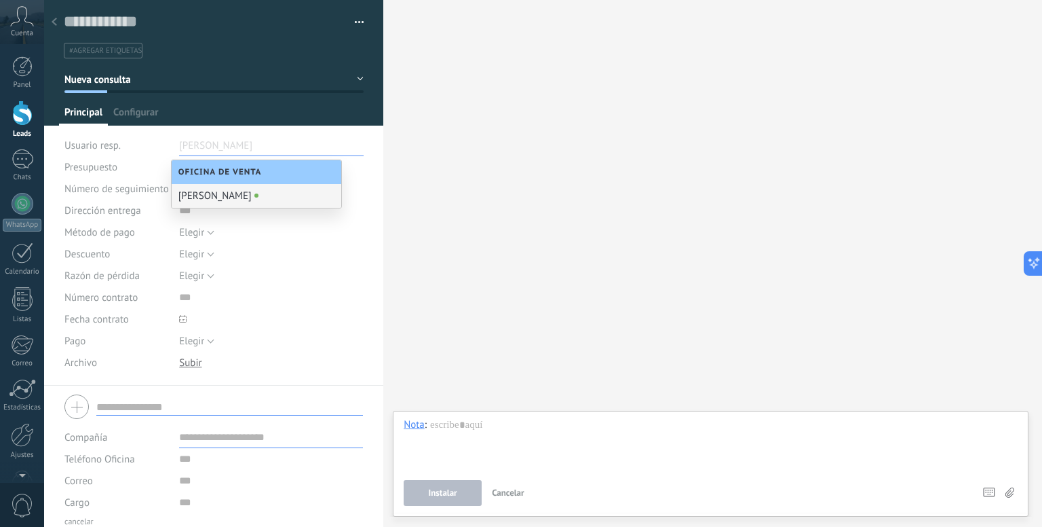
click at [149, 216] on div "Dirección entrega" at bounding box center [116, 211] width 105 height 22
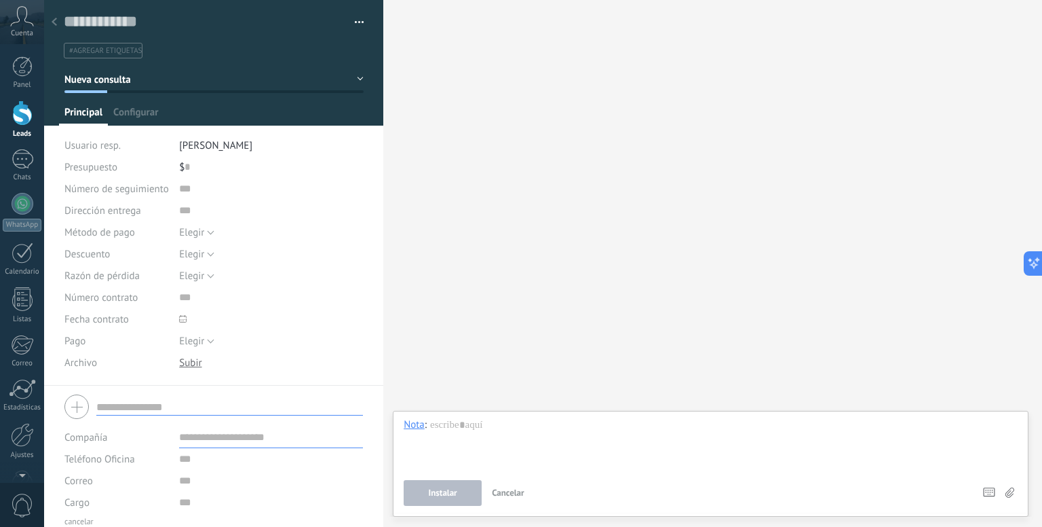
click at [149, 216] on div "Dirección entrega" at bounding box center [116, 211] width 105 height 22
click at [220, 161] on div "$ 0" at bounding box center [271, 167] width 185 height 22
type input "*"
type input "***"
click at [198, 190] on input "text" at bounding box center [271, 189] width 185 height 22
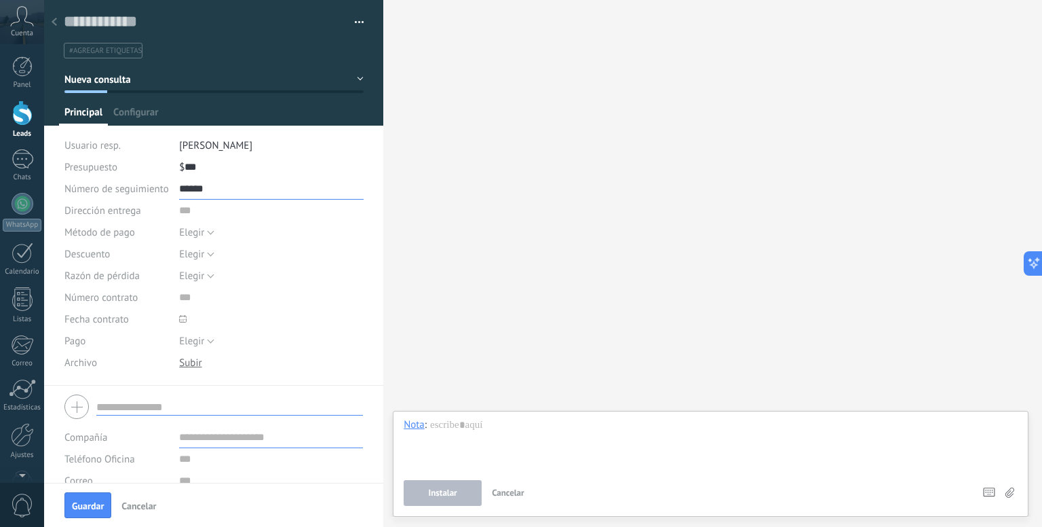
type input "******"
click at [221, 208] on input "text" at bounding box center [271, 211] width 185 height 22
type input "**********"
click at [191, 234] on span "Elegir" at bounding box center [191, 232] width 25 height 13
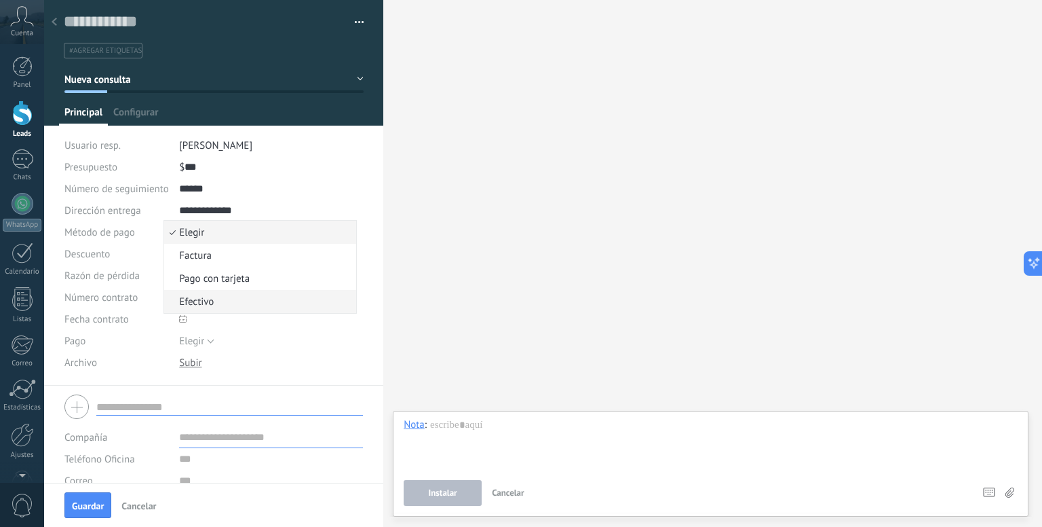
click at [211, 300] on span "Efectivo" at bounding box center [258, 301] width 188 height 13
click at [195, 254] on span "Elegir" at bounding box center [191, 254] width 25 height 13
click at [266, 359] on div "Descargar Reemplazar [GEOGRAPHIC_DATA] Versiones Eliminar" at bounding box center [271, 363] width 185 height 22
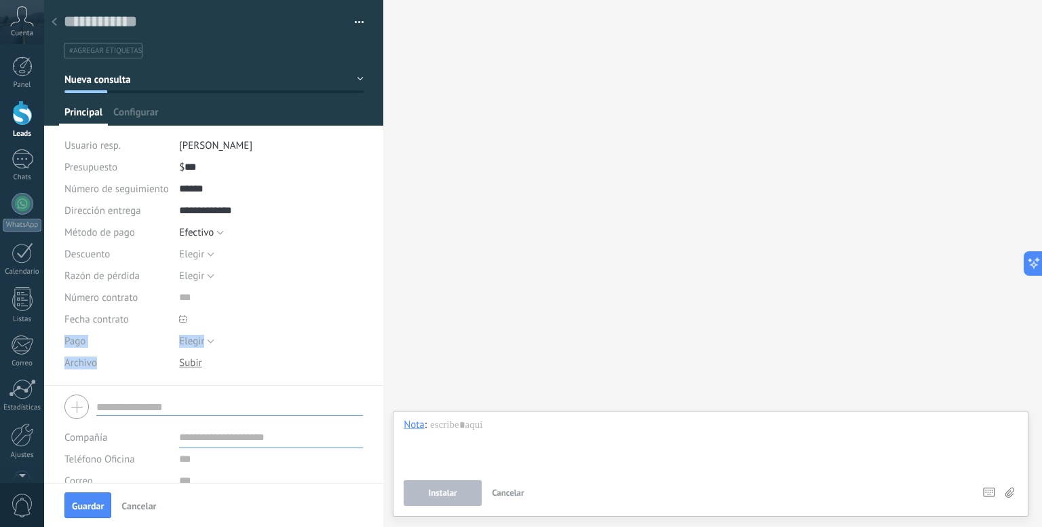
drag, startPoint x: 266, startPoint y: 359, endPoint x: 193, endPoint y: 302, distance: 92.8
click at [193, 302] on div "**********" at bounding box center [213, 282] width 299 height 208
click at [199, 282] on button "Elegir" at bounding box center [196, 276] width 35 height 22
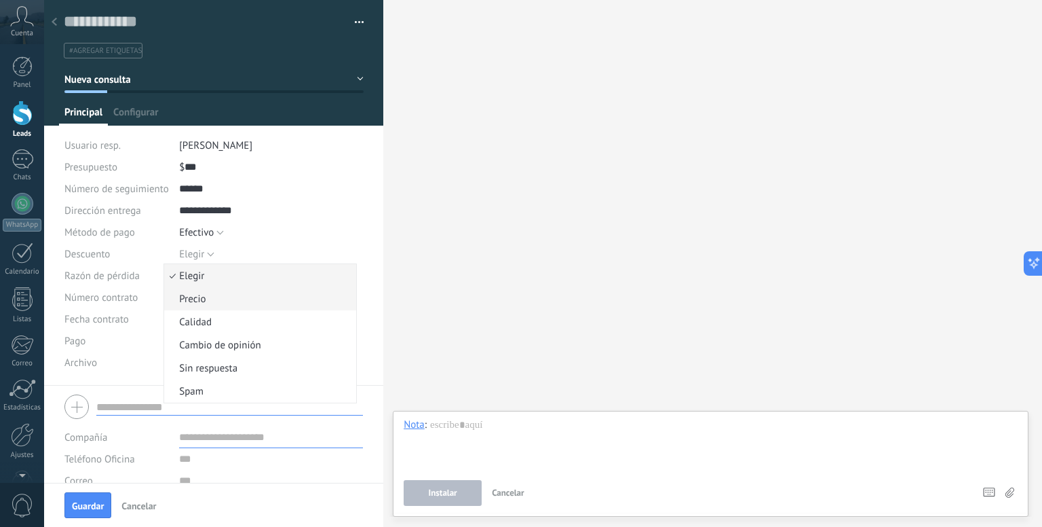
click at [216, 292] on span "Precio" at bounding box center [258, 298] width 188 height 13
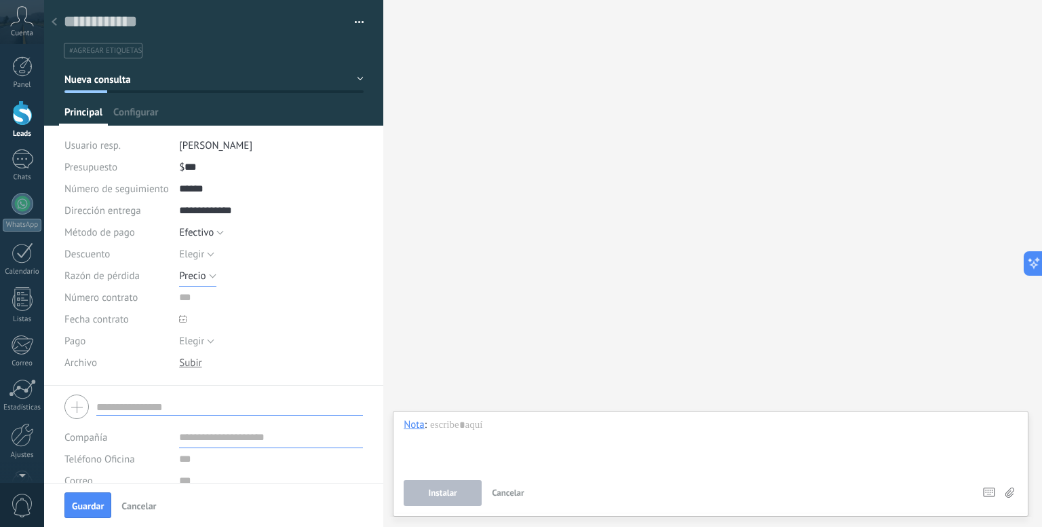
scroll to position [39, 0]
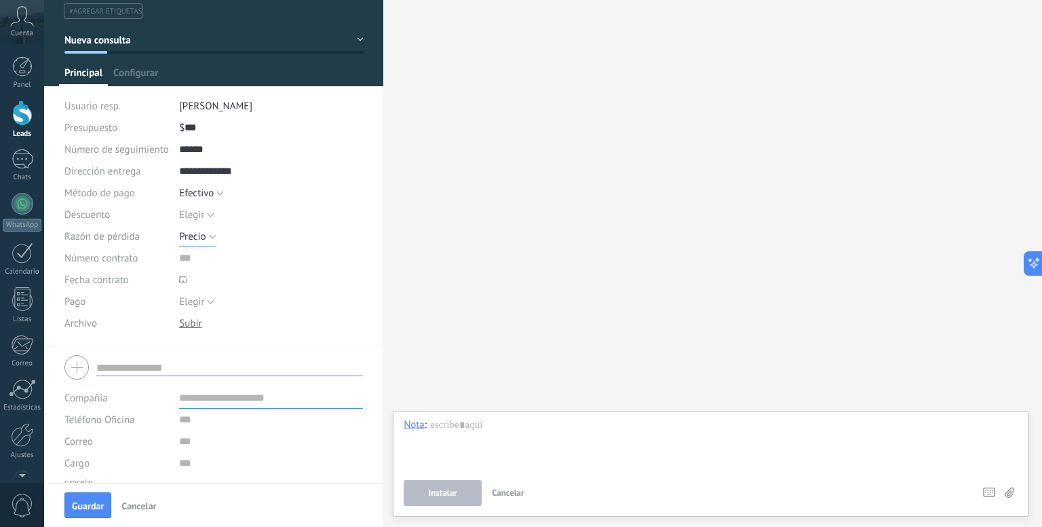
click at [186, 230] on span "Precio" at bounding box center [192, 236] width 26 height 13
click at [282, 218] on div "Elegir 5% 10% 15% [GEOGRAPHIC_DATA]" at bounding box center [271, 215] width 185 height 22
click at [208, 235] on button "Precio" at bounding box center [197, 236] width 37 height 22
click at [0, 0] on span "Elegir" at bounding box center [0, 0] width 0 height 0
click at [208, 235] on button "Elegir" at bounding box center [196, 236] width 35 height 22
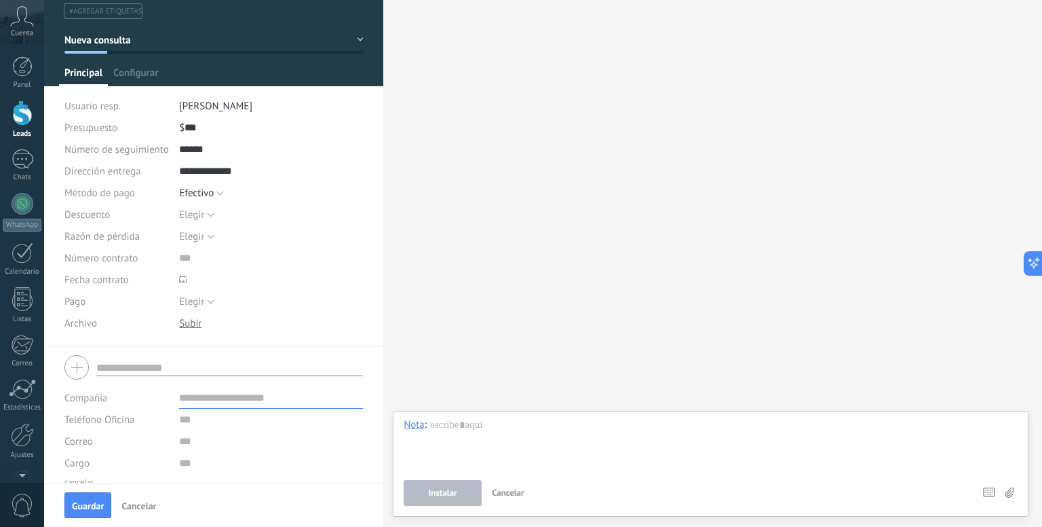
click at [245, 196] on div "Elegir [GEOGRAPHIC_DATA] Pago con tarjeta Efectivo Efectivo" at bounding box center [271, 193] width 185 height 22
click at [185, 257] on input "text" at bounding box center [271, 258] width 185 height 22
click at [199, 273] on span at bounding box center [221, 280] width 85 height 22
click at [190, 278] on span at bounding box center [221, 280] width 85 height 22
click at [197, 305] on span "Elegir" at bounding box center [191, 301] width 25 height 13
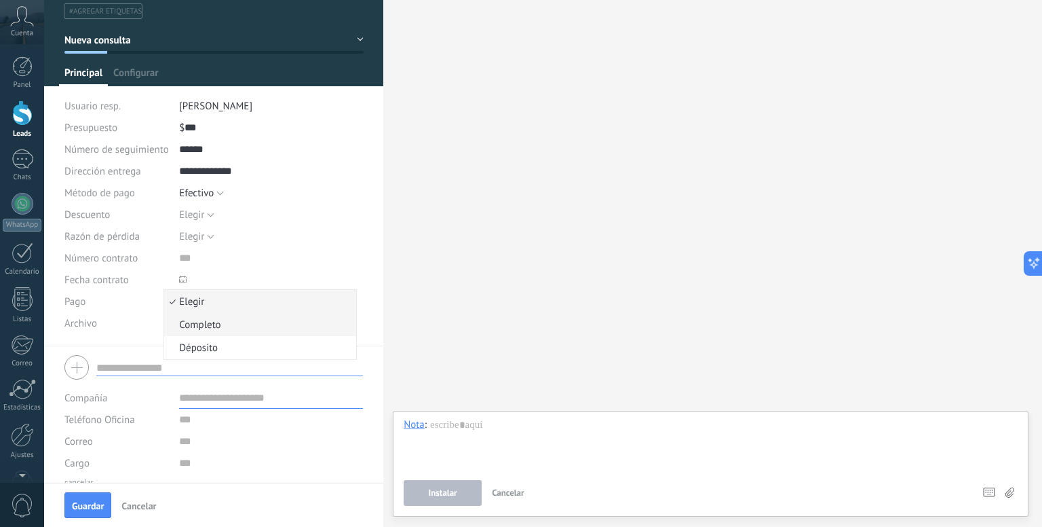
click at [215, 324] on span "Completo" at bounding box center [258, 324] width 188 height 13
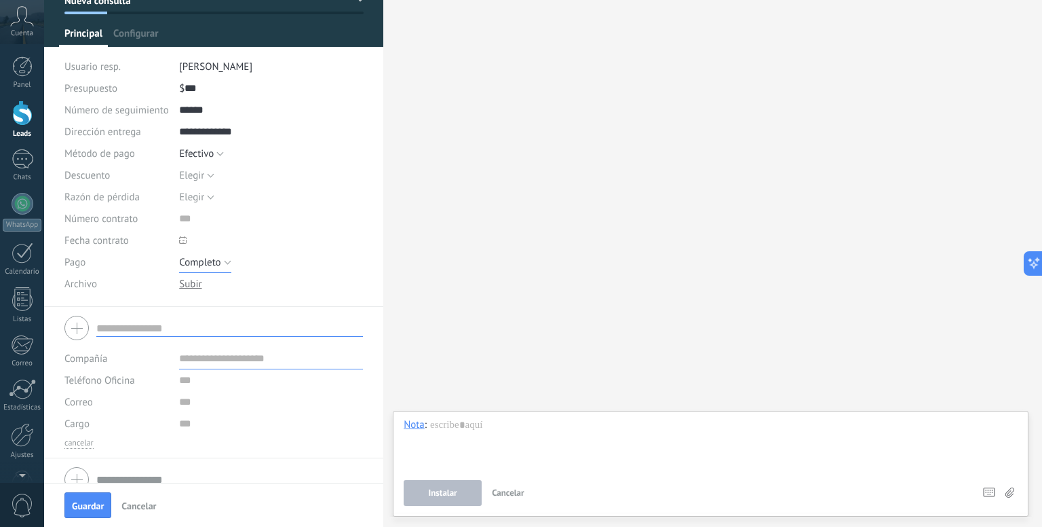
scroll to position [79, 0]
click at [230, 326] on input "text" at bounding box center [229, 328] width 267 height 17
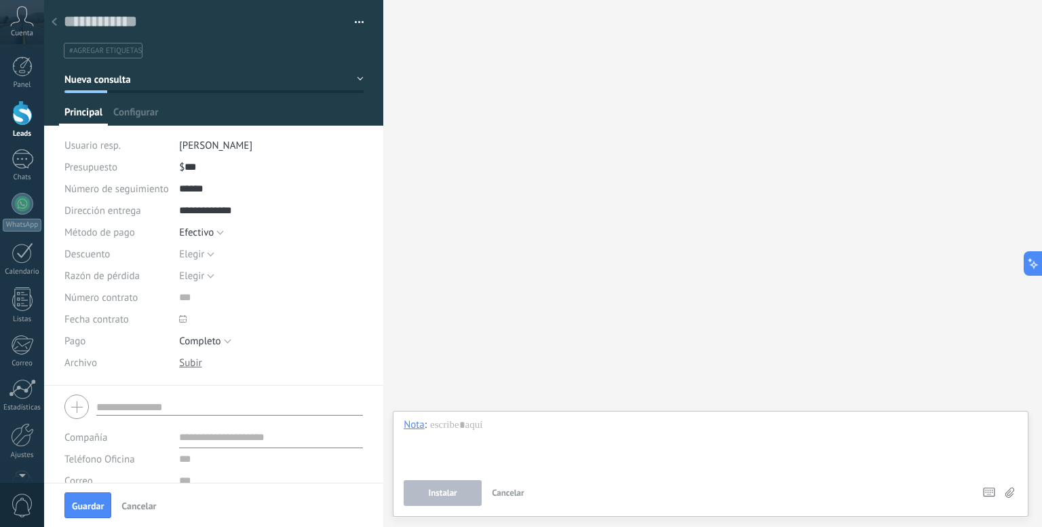
scroll to position [96, 0]
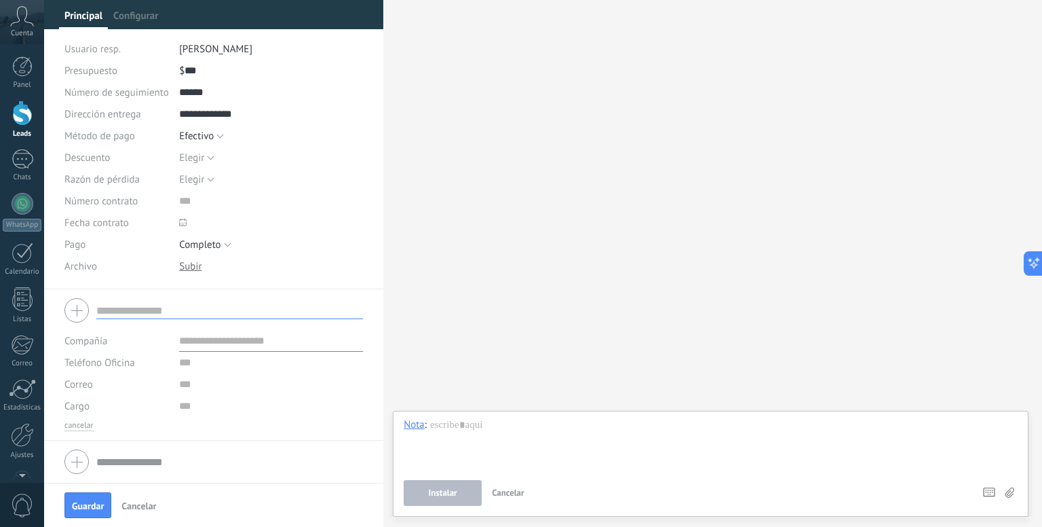
drag, startPoint x: 290, startPoint y: 268, endPoint x: 304, endPoint y: 231, distance: 39.1
click at [304, 231] on div "**********" at bounding box center [213, 185] width 299 height 208
click at [259, 411] on input "text" at bounding box center [271, 406] width 184 height 22
click at [77, 501] on span "Guardar" at bounding box center [88, 506] width 32 height 10
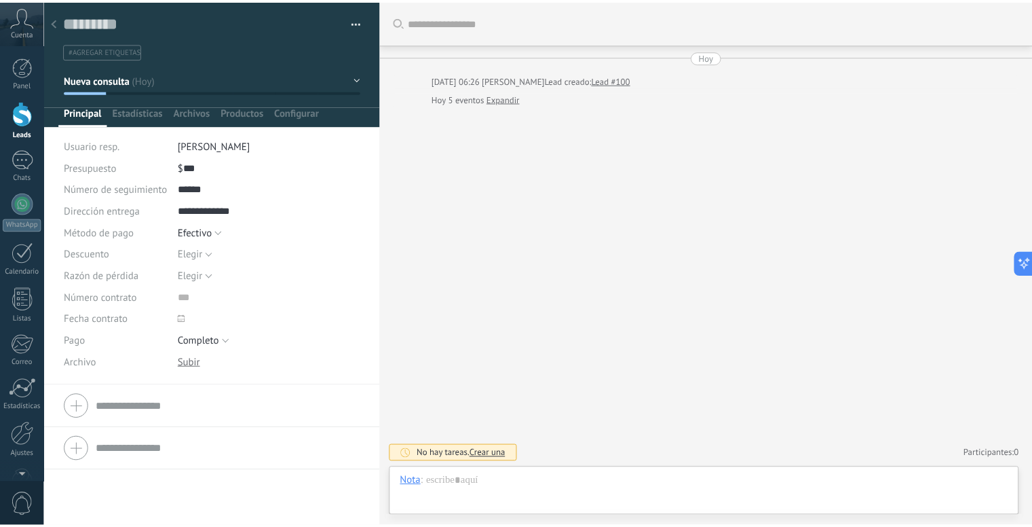
scroll to position [20, 0]
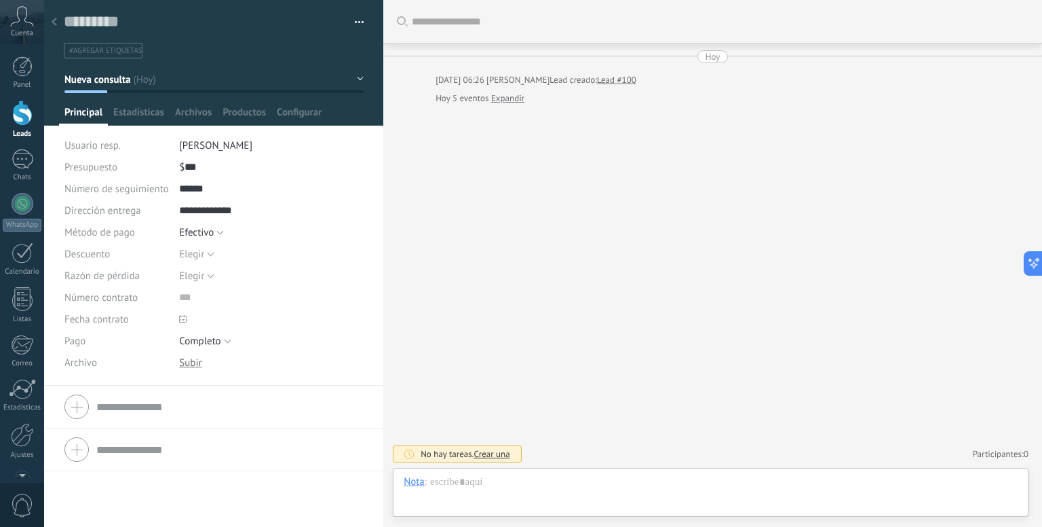
click at [60, 28] on div at bounding box center [54, 23] width 19 height 26
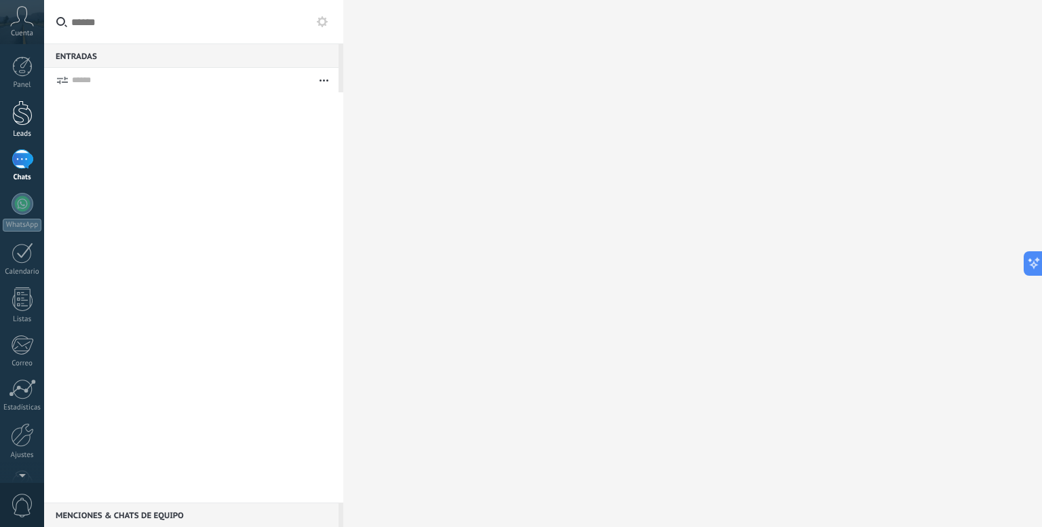
click at [18, 117] on div at bounding box center [22, 112] width 20 height 25
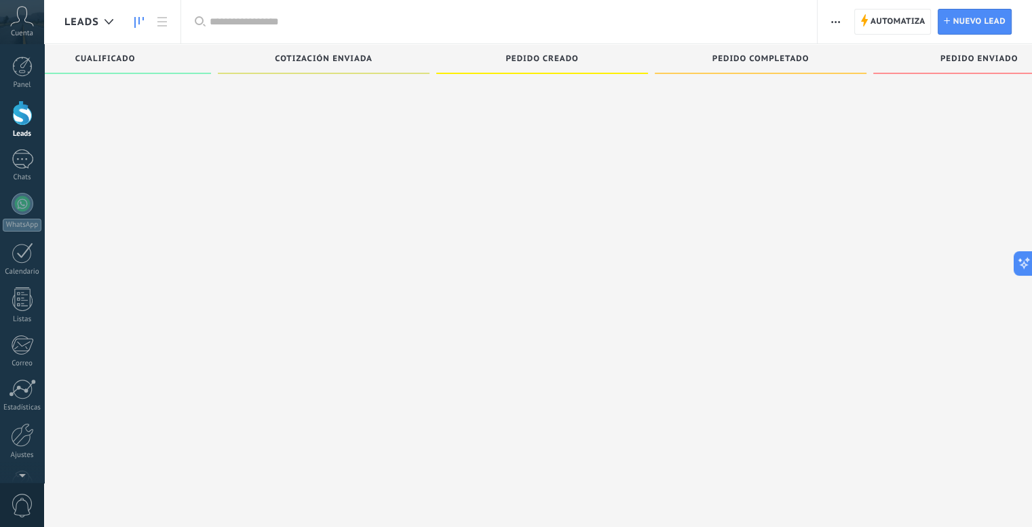
scroll to position [0, 357]
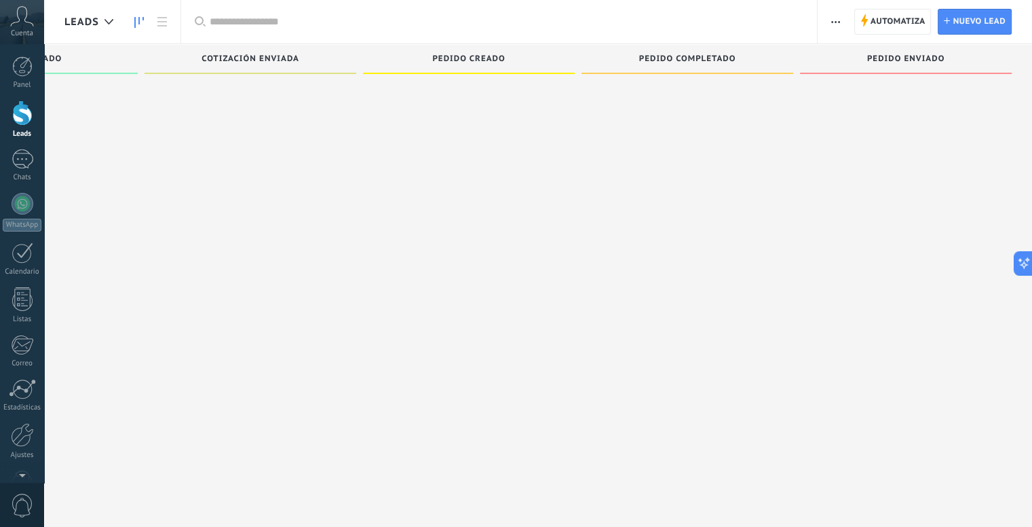
click at [845, 24] on button "button" at bounding box center [836, 22] width 20 height 26
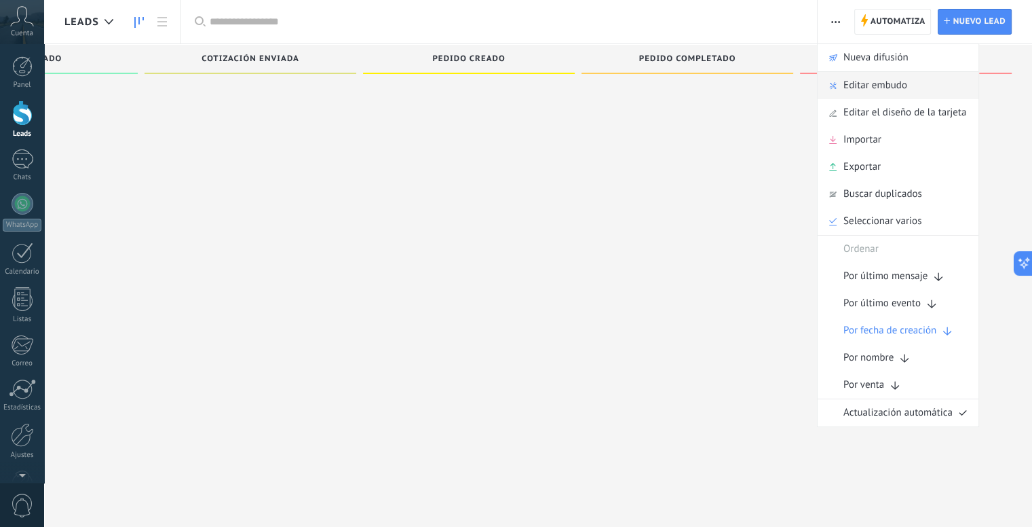
click at [893, 93] on span "Editar embudo" at bounding box center [875, 85] width 64 height 27
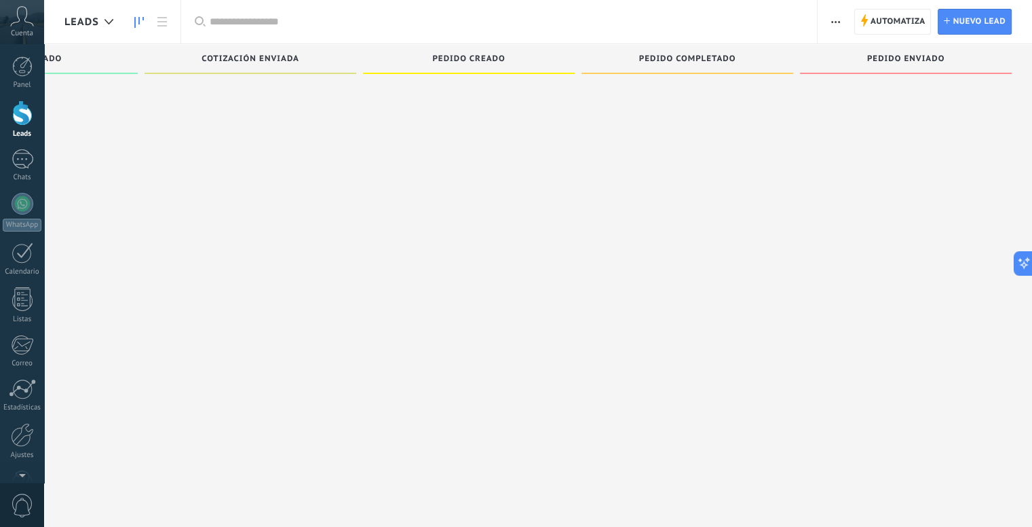
scroll to position [0, 0]
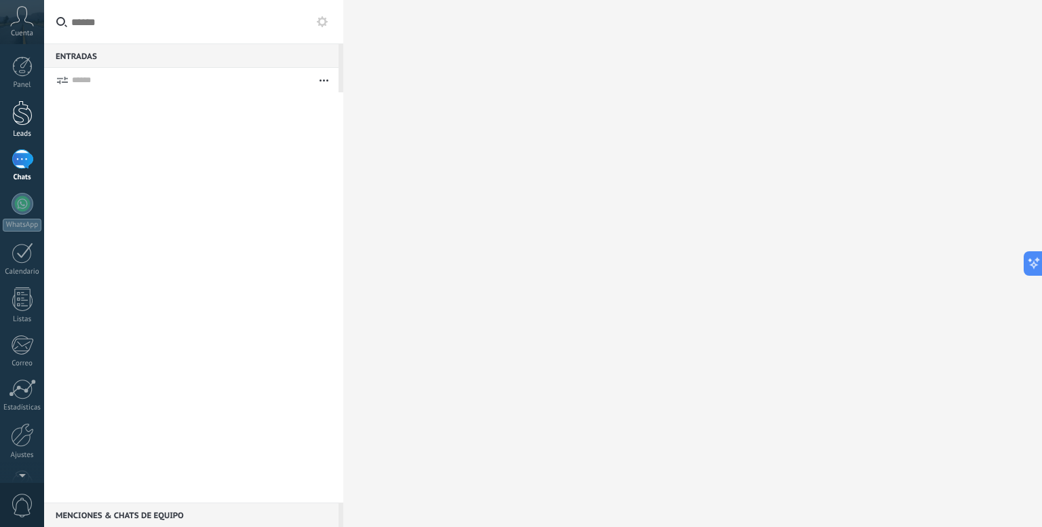
click at [24, 115] on div at bounding box center [22, 112] width 20 height 25
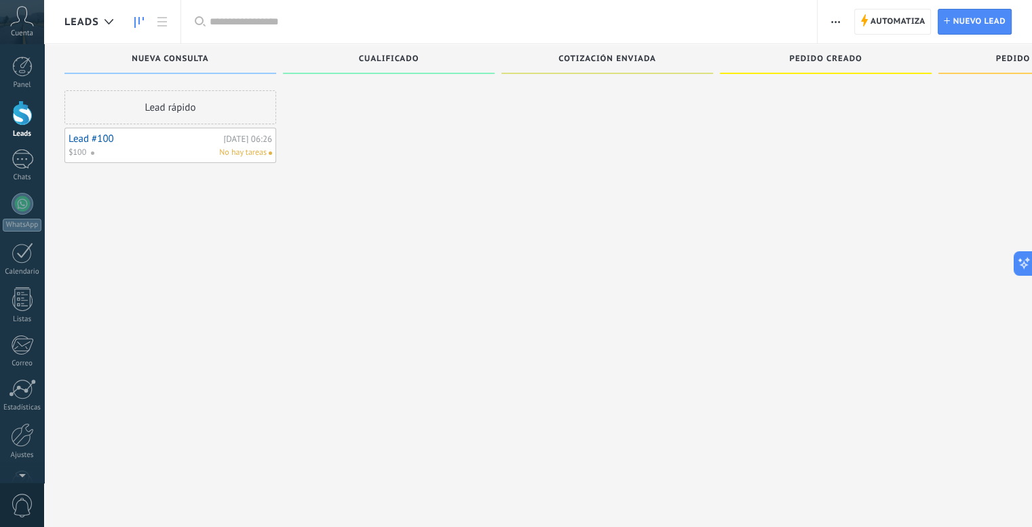
click at [841, 22] on button "button" at bounding box center [836, 22] width 20 height 26
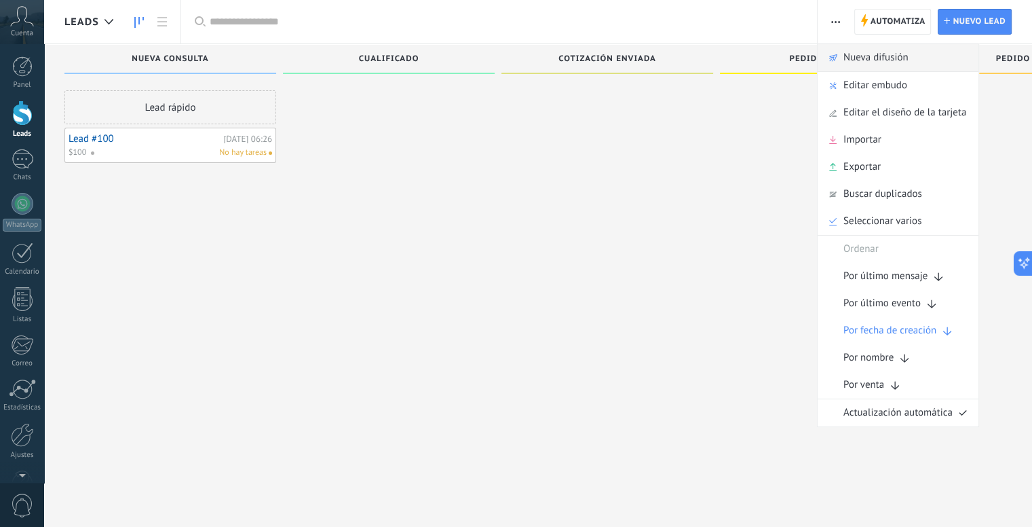
click at [928, 55] on div "Nueva difusión" at bounding box center [898, 57] width 161 height 27
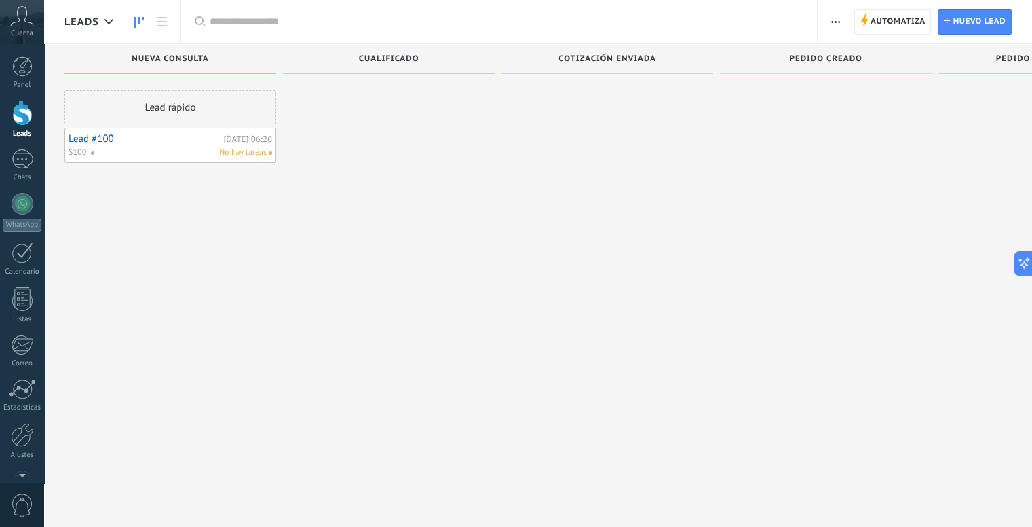
drag, startPoint x: 434, startPoint y: 100, endPoint x: 345, endPoint y: 126, distance: 93.2
click at [345, 126] on div at bounding box center [389, 264] width 212 height 349
drag, startPoint x: 345, startPoint y: 126, endPoint x: 231, endPoint y: 117, distance: 113.6
click at [231, 117] on div "Leads Entrantes Nueva consulta Lead rápido Lead #100 [DATE] 06:26 $100 No hay t…" at bounding box center [726, 242] width 1325 height 396
click at [231, 117] on div "Lead rápido" at bounding box center [170, 107] width 212 height 34
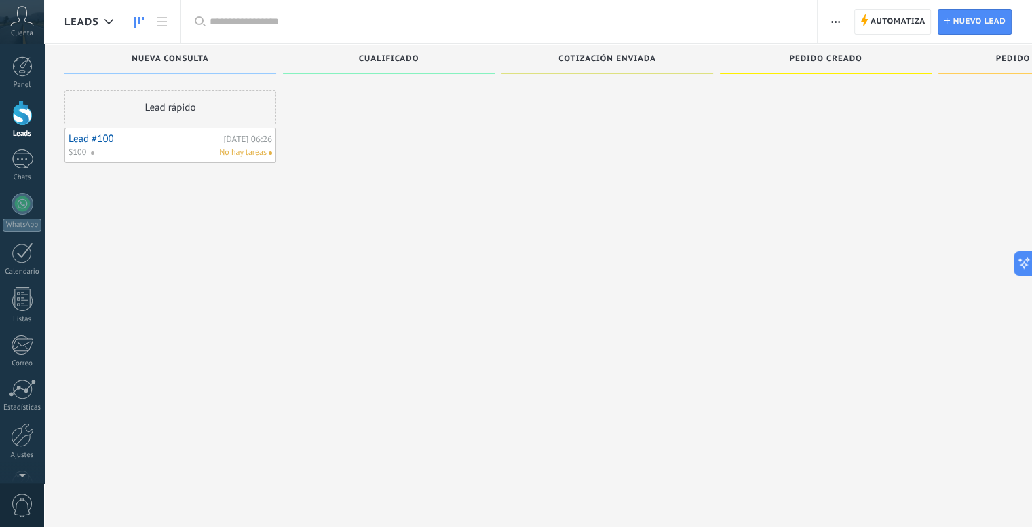
click at [231, 117] on div "Lead rápido" at bounding box center [170, 107] width 212 height 34
click at [204, 135] on link "Lead #100" at bounding box center [144, 139] width 151 height 12
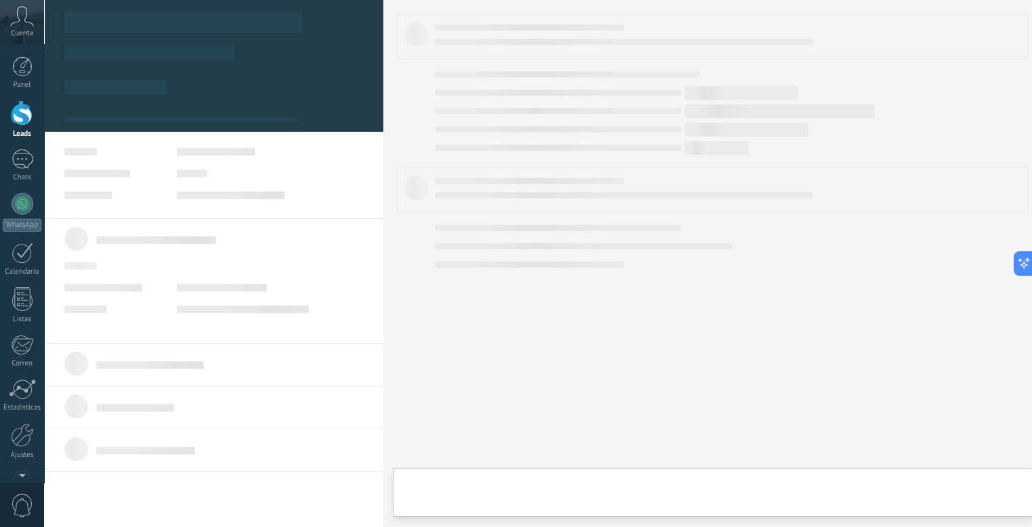
type textarea "*********"
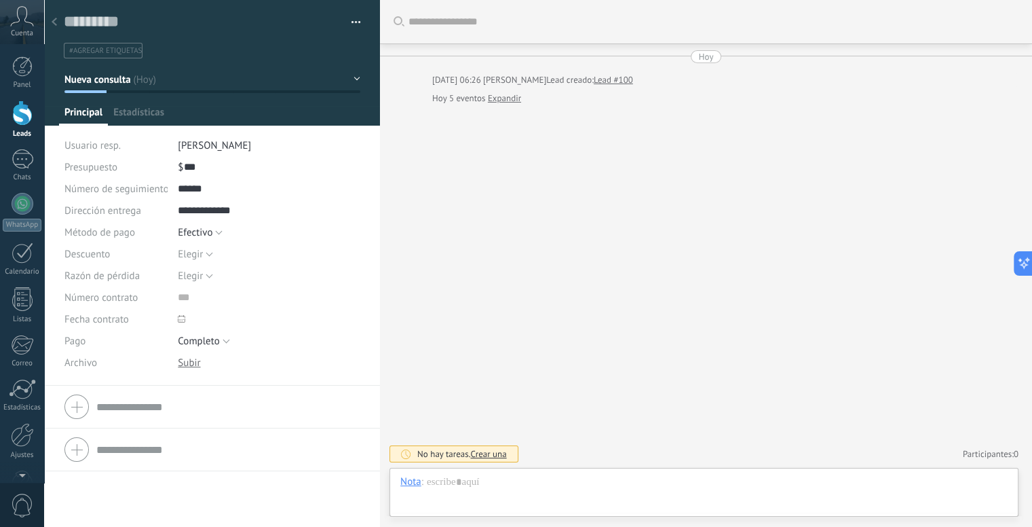
scroll to position [20, 0]
click at [53, 14] on div at bounding box center [54, 23] width 19 height 26
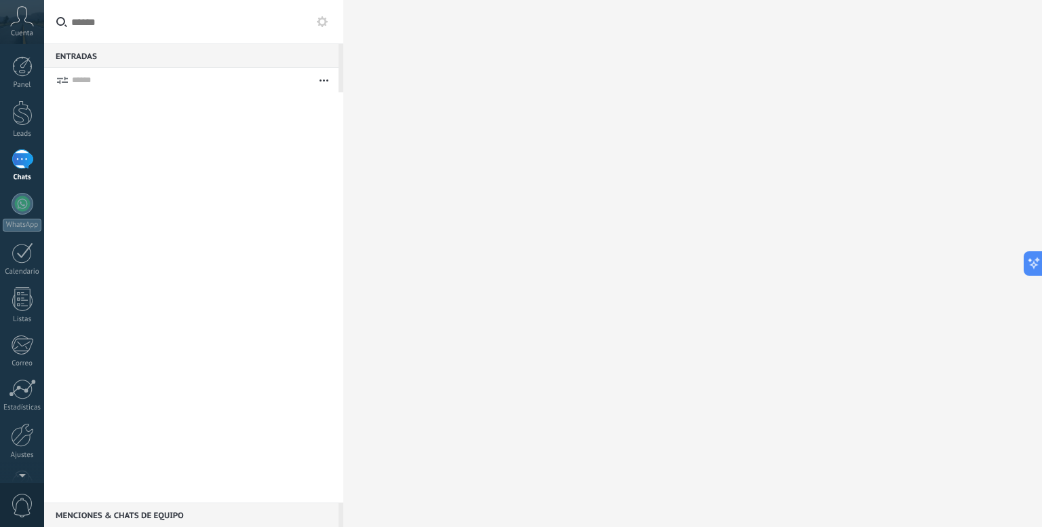
click at [231, 60] on div "Entradas 0" at bounding box center [191, 55] width 295 height 24
click at [21, 124] on div at bounding box center [22, 112] width 20 height 25
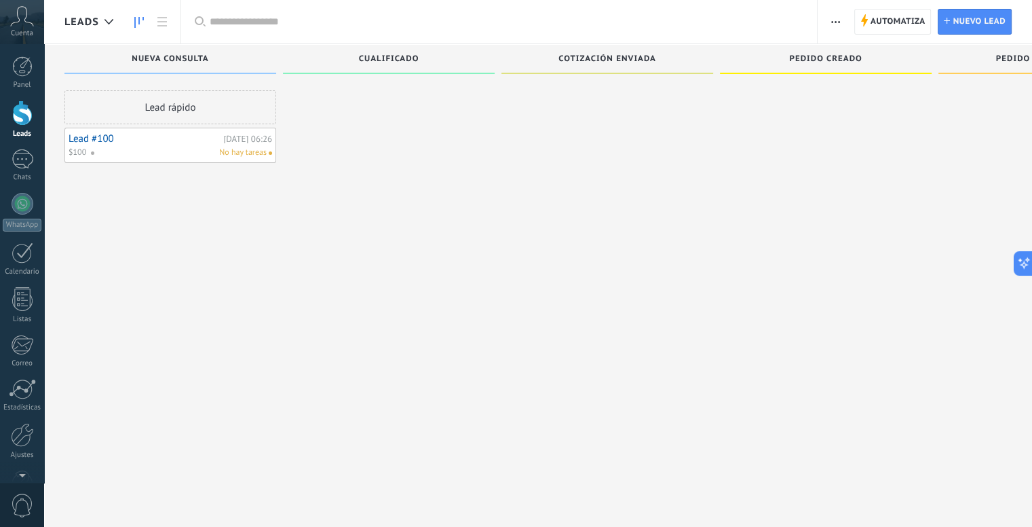
click at [349, 59] on div "Cualificado" at bounding box center [389, 60] width 198 height 12
drag, startPoint x: 195, startPoint y: 153, endPoint x: 398, endPoint y: 117, distance: 206.1
click at [398, 117] on div "Leads Entrantes Nueva consulta Lead rápido Lead #100 [DATE] 06:26 $100 No hay t…" at bounding box center [726, 242] width 1325 height 396
drag, startPoint x: 398, startPoint y: 117, endPoint x: 187, endPoint y: 153, distance: 214.8
click at [187, 153] on div "Leads Entrantes Nueva consulta Lead rápido Lead #100 [DATE] 06:26 $100 No hay t…" at bounding box center [726, 242] width 1325 height 396
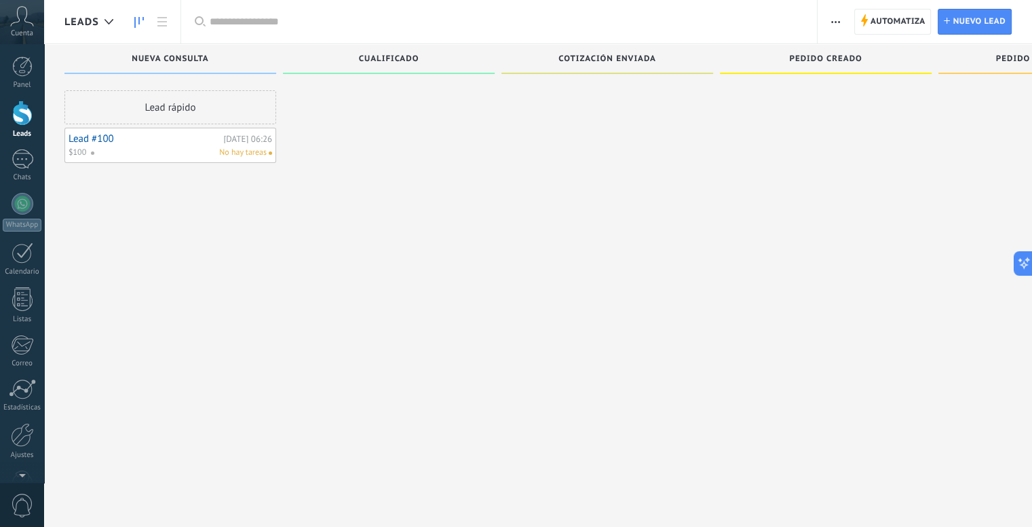
drag, startPoint x: 187, startPoint y: 153, endPoint x: 430, endPoint y: 210, distance: 250.2
click at [430, 210] on div "Leads Entrantes Nueva consulta Lead rápido Lead #100 [DATE] 06:26 $100 No hay t…" at bounding box center [726, 242] width 1325 height 396
drag, startPoint x: 250, startPoint y: 143, endPoint x: 385, endPoint y: 60, distance: 158.6
click at [385, 60] on div "Leads Entrantes Nueva consulta Lead rápido Lead #100 [DATE] 06:26 $100 No hay t…" at bounding box center [726, 242] width 1325 height 396
drag, startPoint x: 175, startPoint y: 17, endPoint x: 163, endPoint y: 23, distance: 13.7
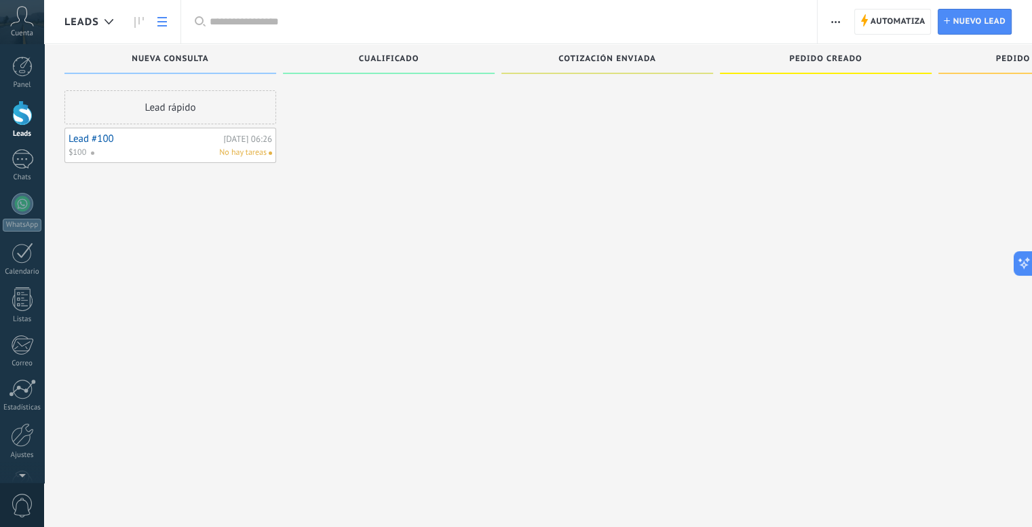
click at [163, 23] on div "Leads" at bounding box center [112, 21] width 136 height 43
click at [163, 23] on icon at bounding box center [162, 22] width 10 height 10
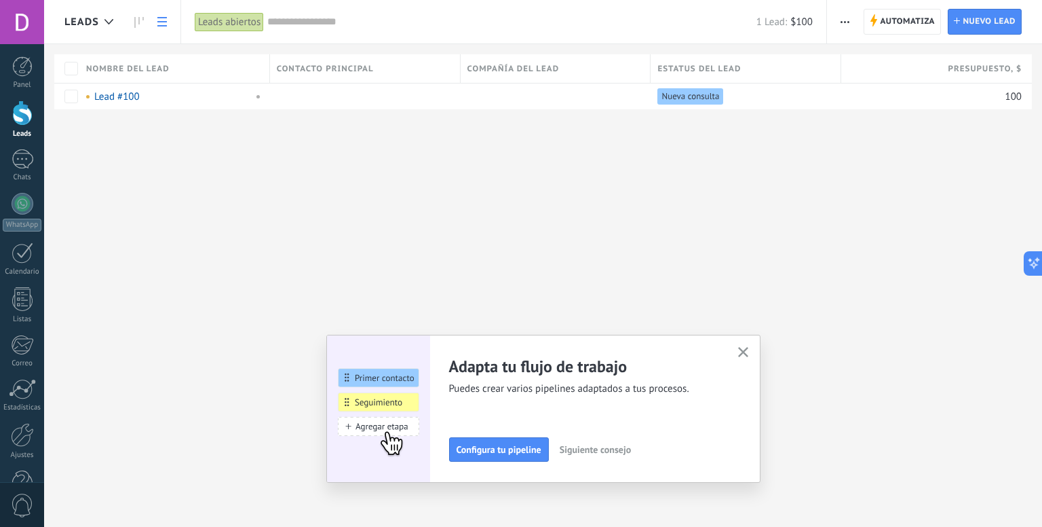
click at [130, 22] on link at bounding box center [139, 22] width 23 height 26
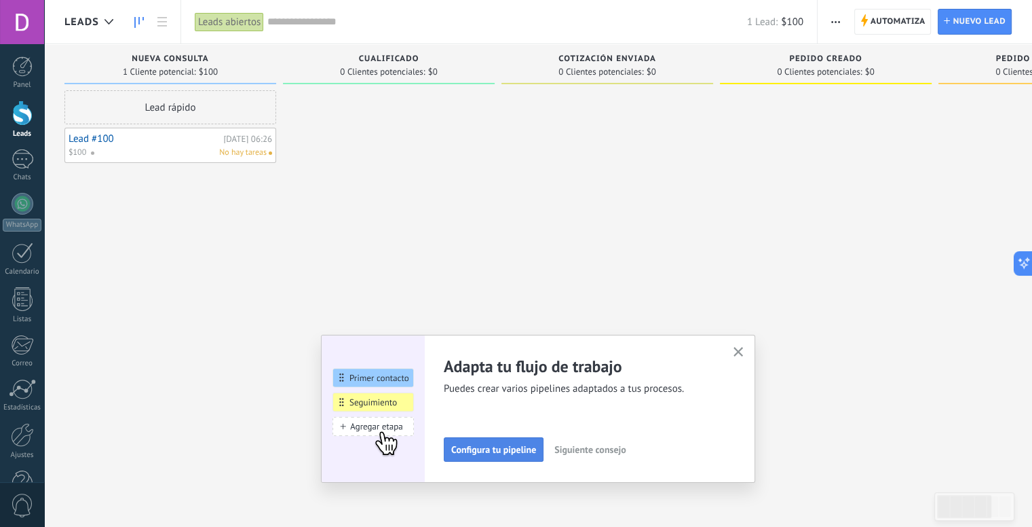
click at [511, 455] on button "Configura tu pipeline" at bounding box center [494, 449] width 100 height 24
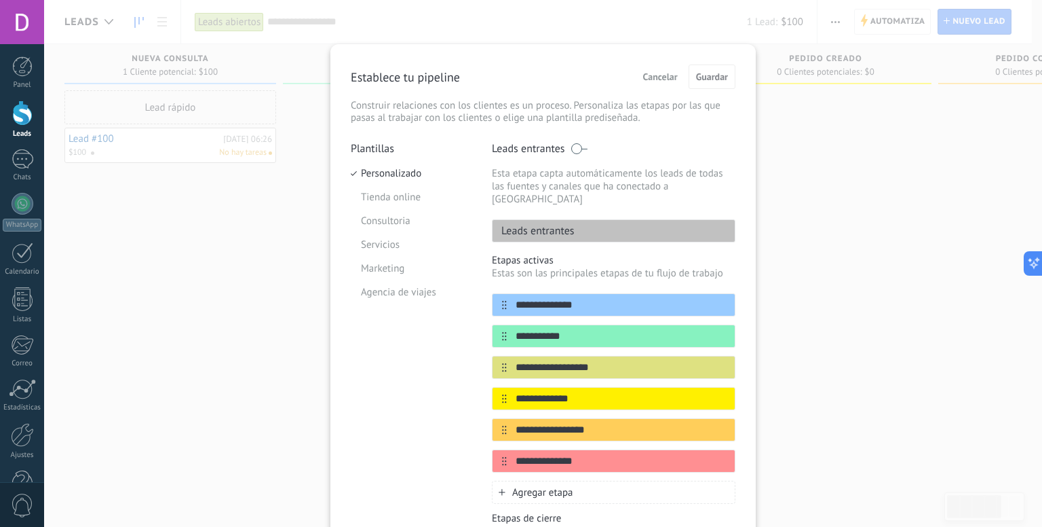
click at [653, 76] on span "Cancelar" at bounding box center [660, 77] width 35 height 10
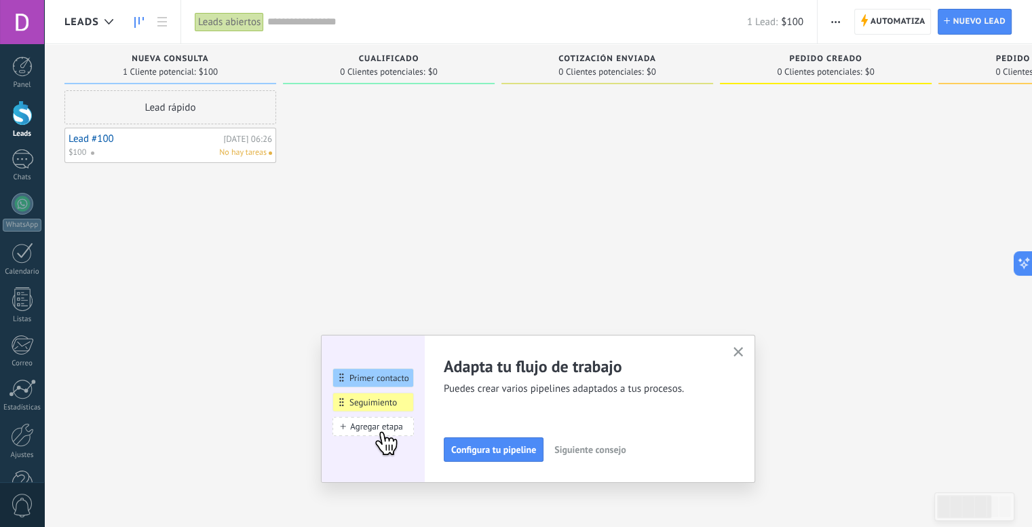
click at [742, 348] on icon "button" at bounding box center [739, 352] width 10 height 10
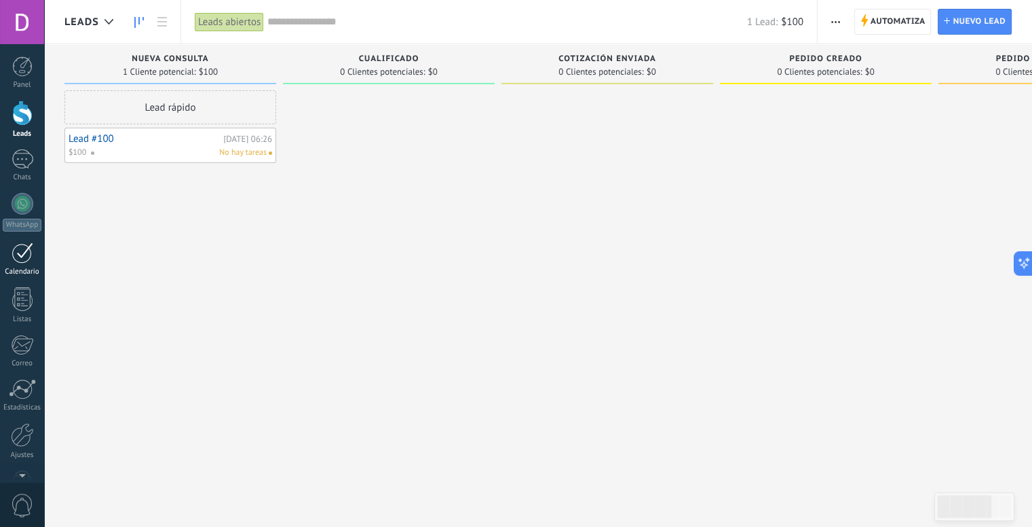
click at [23, 257] on div at bounding box center [23, 252] width 22 height 21
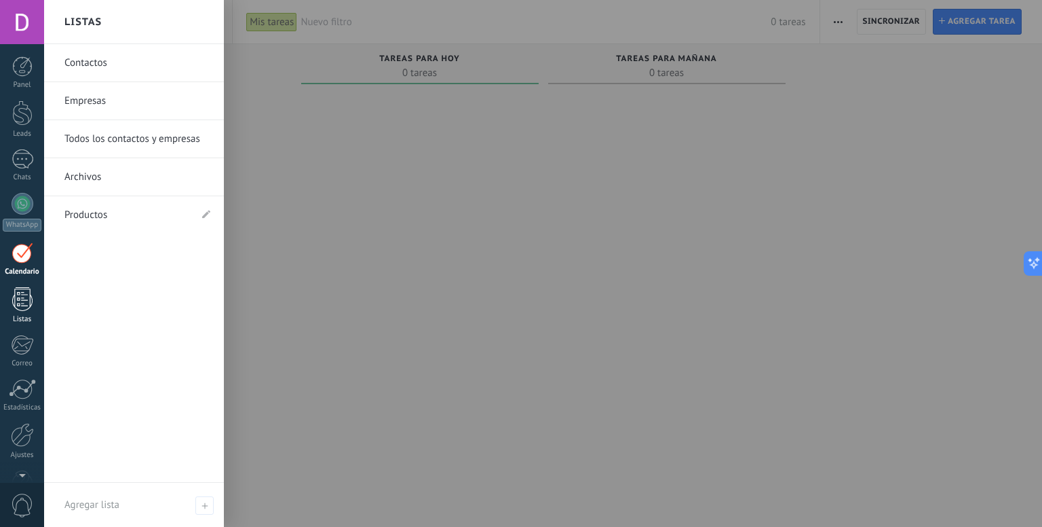
click at [7, 297] on link "Listas" at bounding box center [22, 305] width 44 height 37
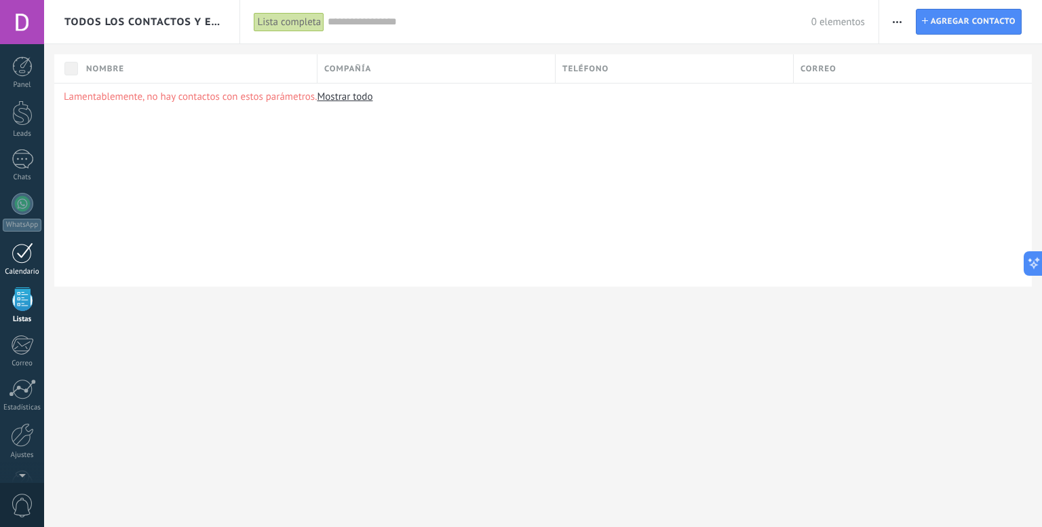
click at [20, 257] on div at bounding box center [23, 252] width 22 height 21
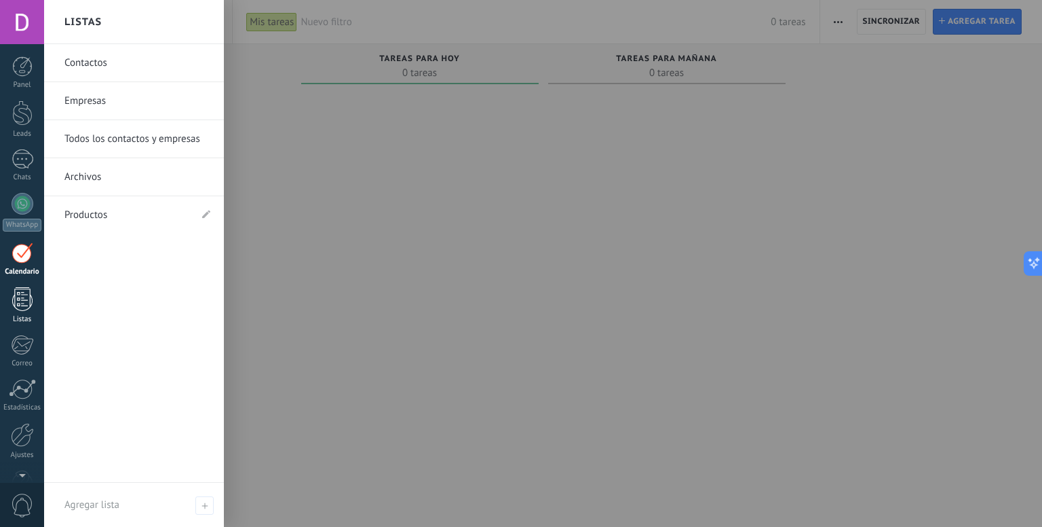
click at [27, 307] on div at bounding box center [22, 299] width 20 height 24
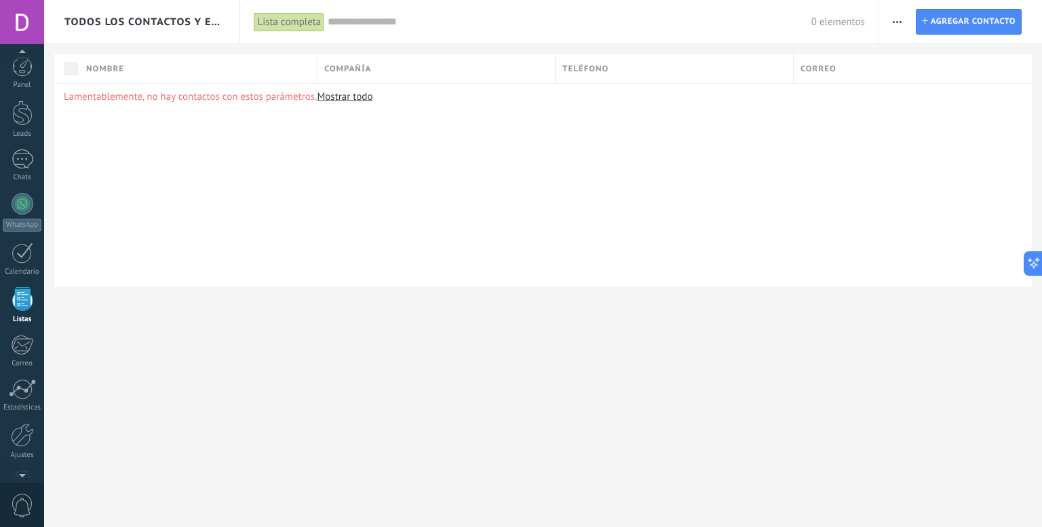
scroll to position [35, 0]
drag, startPoint x: 212, startPoint y: 100, endPoint x: 156, endPoint y: 166, distance: 85.7
click at [156, 166] on div "Lamentablemente, no hay contactos con estos parámetros. Mostrar todo" at bounding box center [543, 185] width 978 height 204
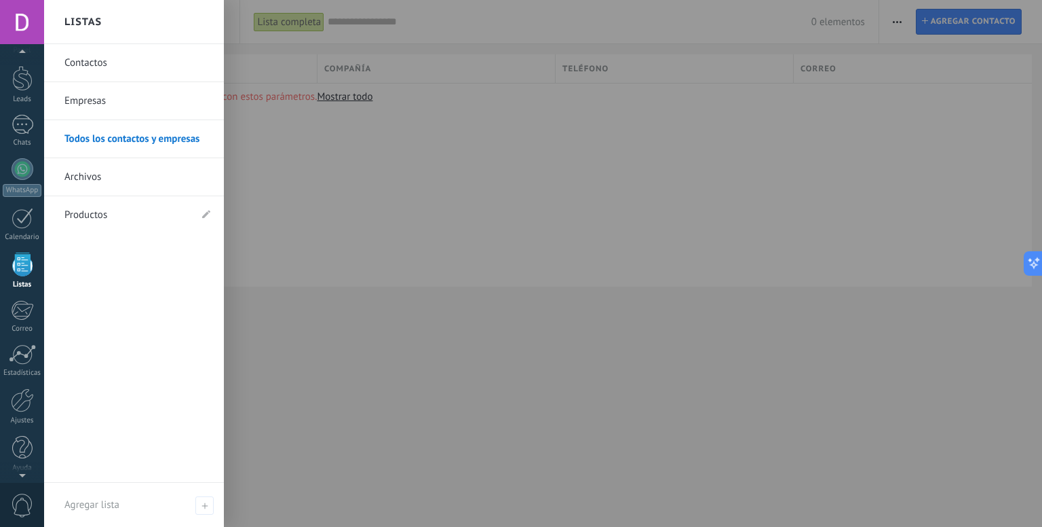
click at [125, 211] on link "Productos" at bounding box center [127, 215] width 126 height 38
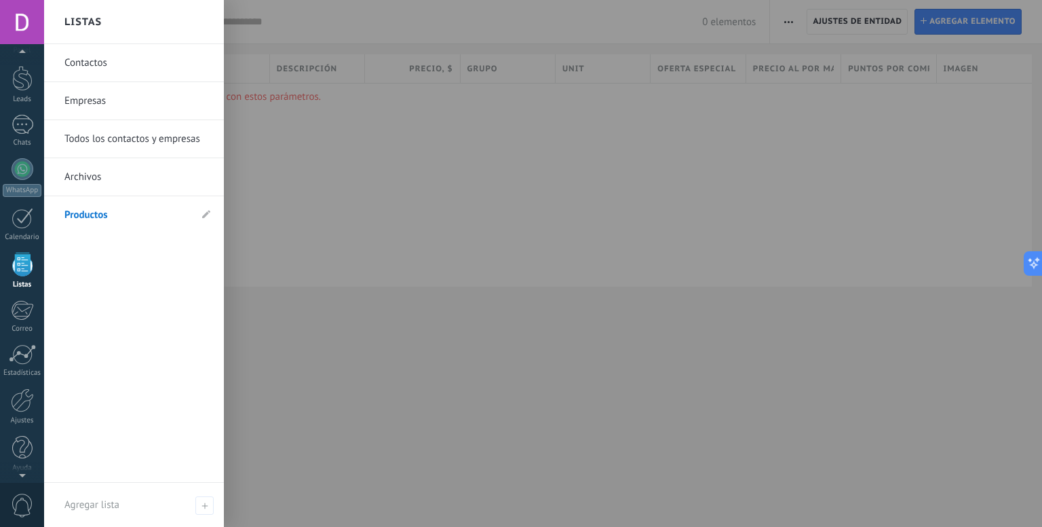
click at [35, 267] on link "Listas" at bounding box center [22, 270] width 44 height 37
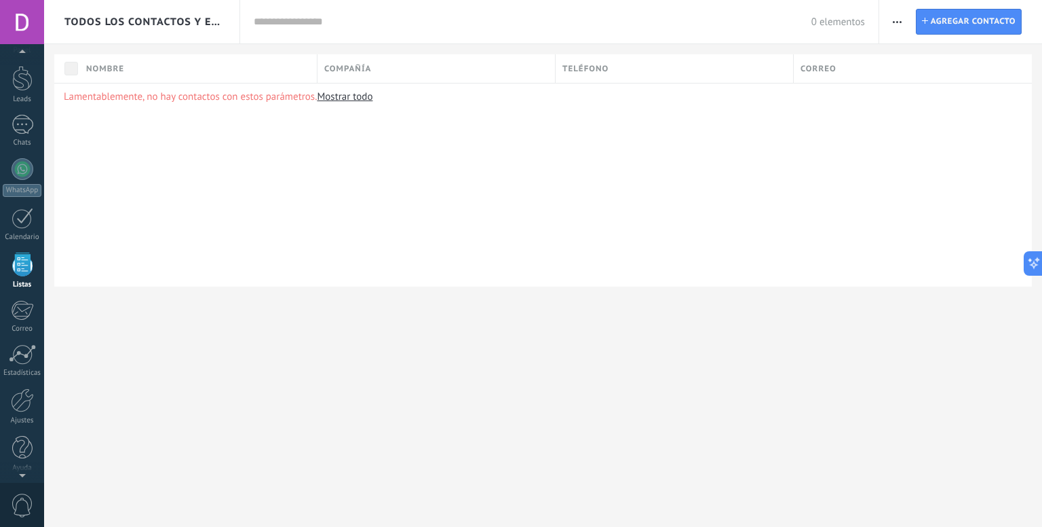
click at [35, 267] on link "Listas" at bounding box center [22, 270] width 44 height 37
click at [16, 268] on div at bounding box center [22, 264] width 20 height 24
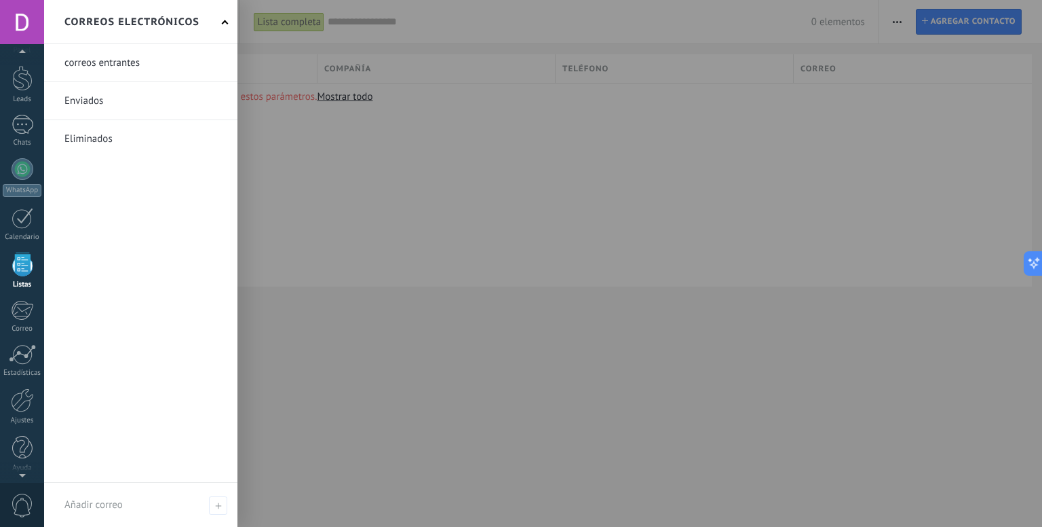
click at [157, 65] on link at bounding box center [140, 62] width 193 height 37
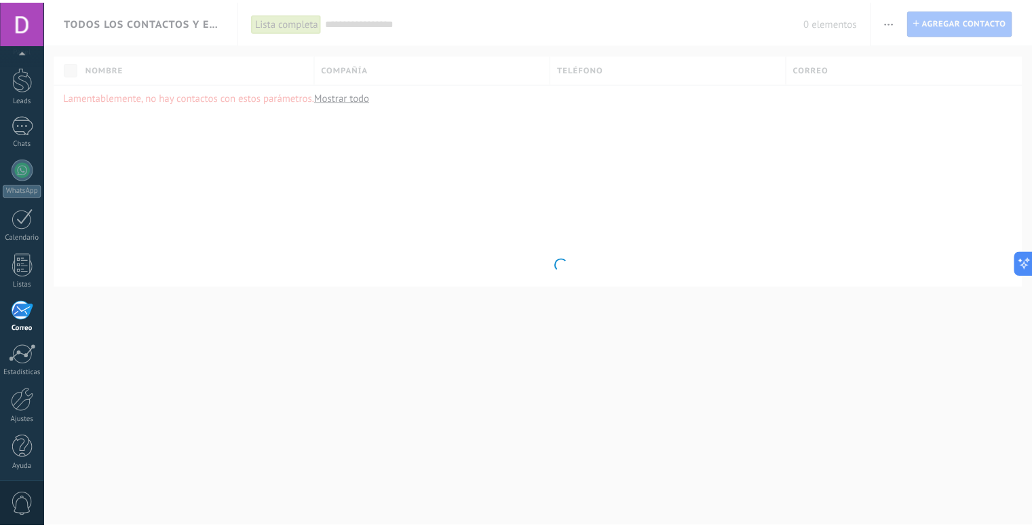
scroll to position [37, 0]
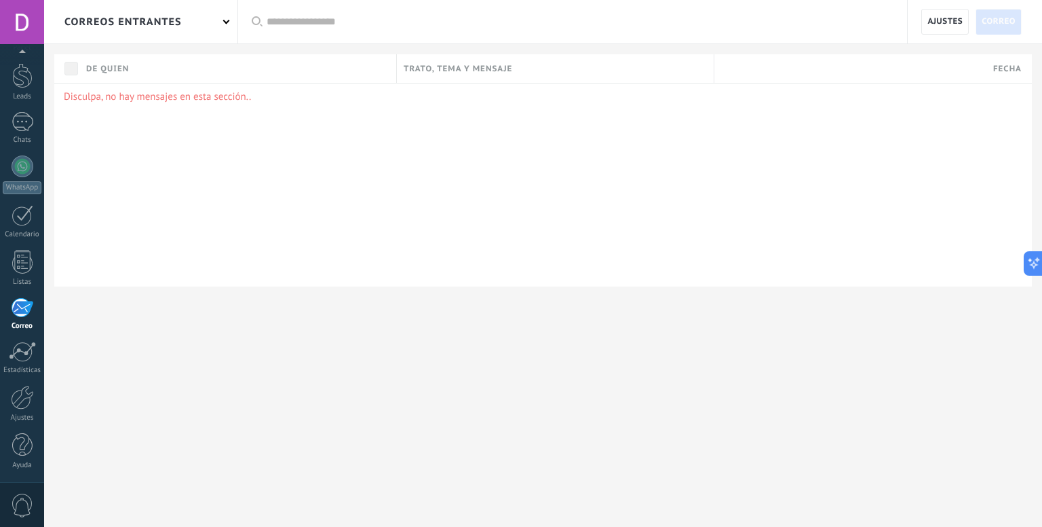
drag, startPoint x: 582, startPoint y: 120, endPoint x: 444, endPoint y: 126, distance: 138.5
click at [444, 126] on div "Disculpa, no hay mensajes en esta sección.." at bounding box center [543, 185] width 978 height 204
click at [25, 364] on link "Estadísticas" at bounding box center [22, 357] width 44 height 33
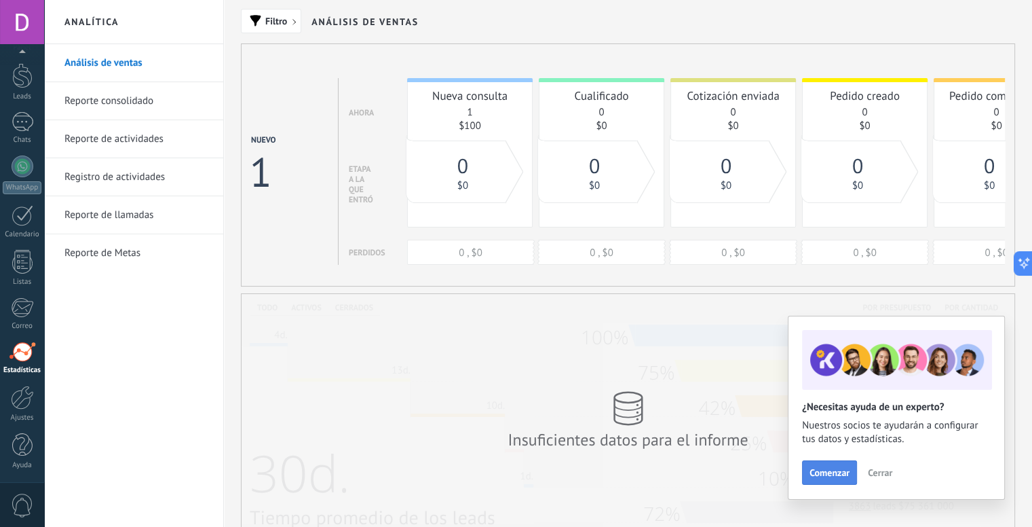
click at [846, 468] on span "Comenzar" at bounding box center [830, 473] width 40 height 10
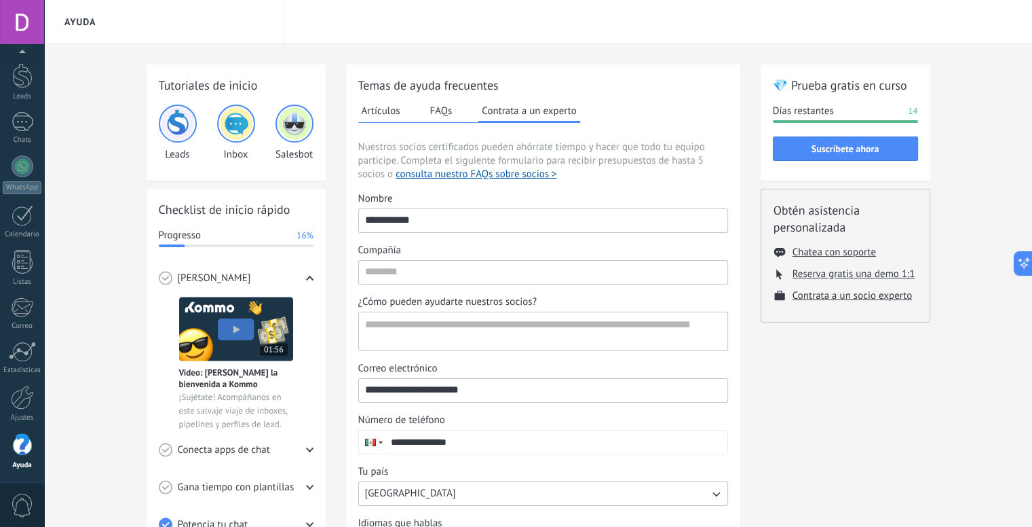
click at [290, 126] on img at bounding box center [294, 123] width 33 height 33
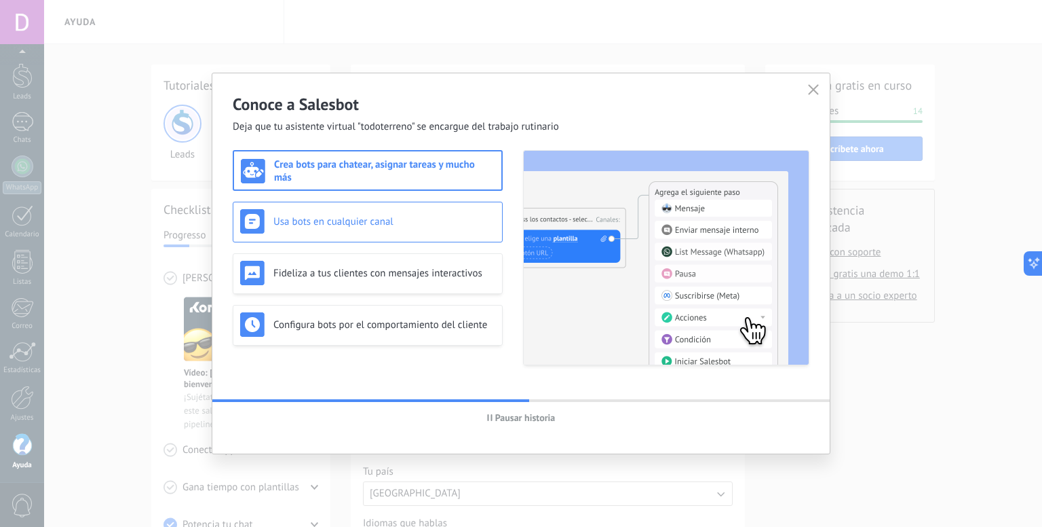
click at [468, 222] on h3 "Usa bots en cualquier canal" at bounding box center [384, 221] width 222 height 13
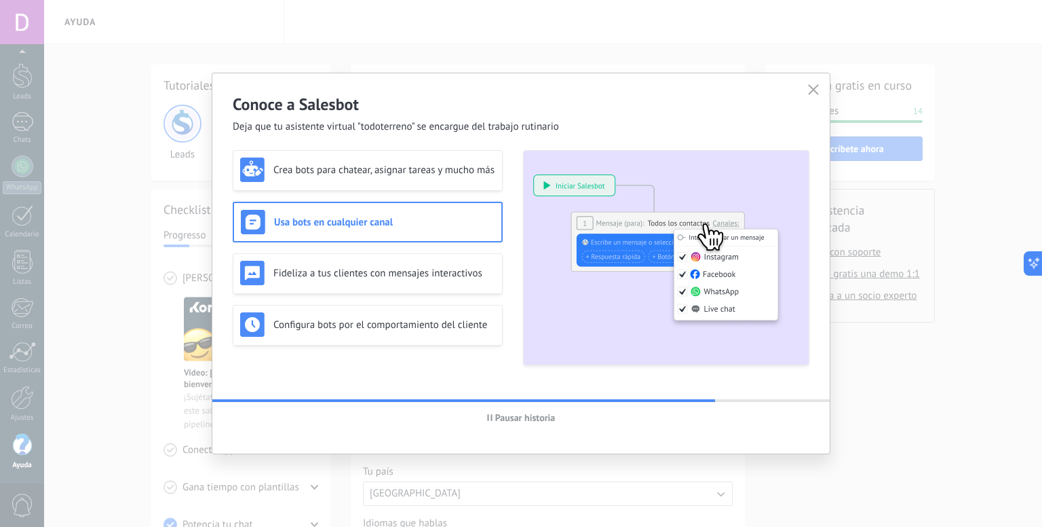
click at [498, 421] on span "Pausar historia" at bounding box center [525, 418] width 60 height 10
click at [414, 267] on h3 "Fideliza a tus clientes con mensajes interactivos" at bounding box center [384, 273] width 222 height 13
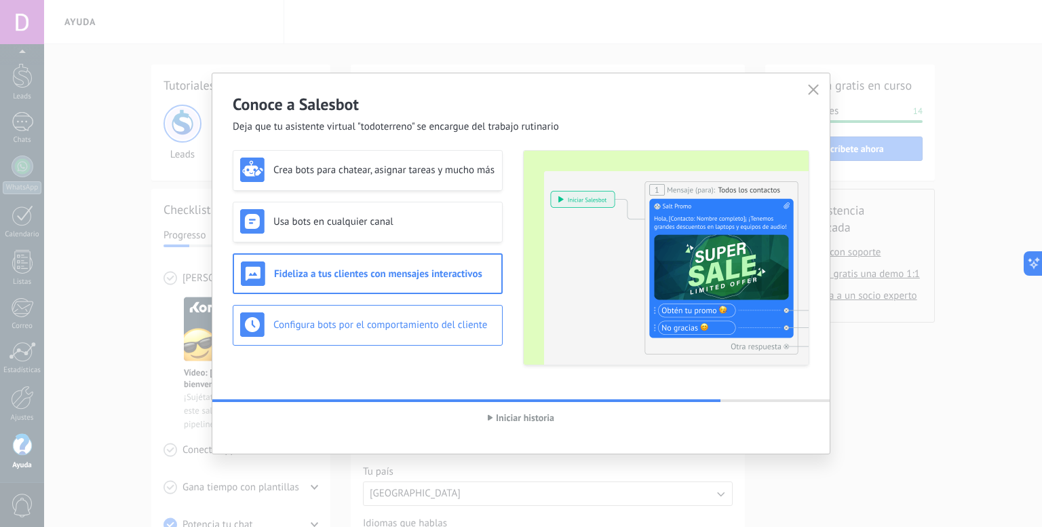
click at [460, 313] on div "Configura bots por el comportamiento del cliente" at bounding box center [367, 324] width 255 height 24
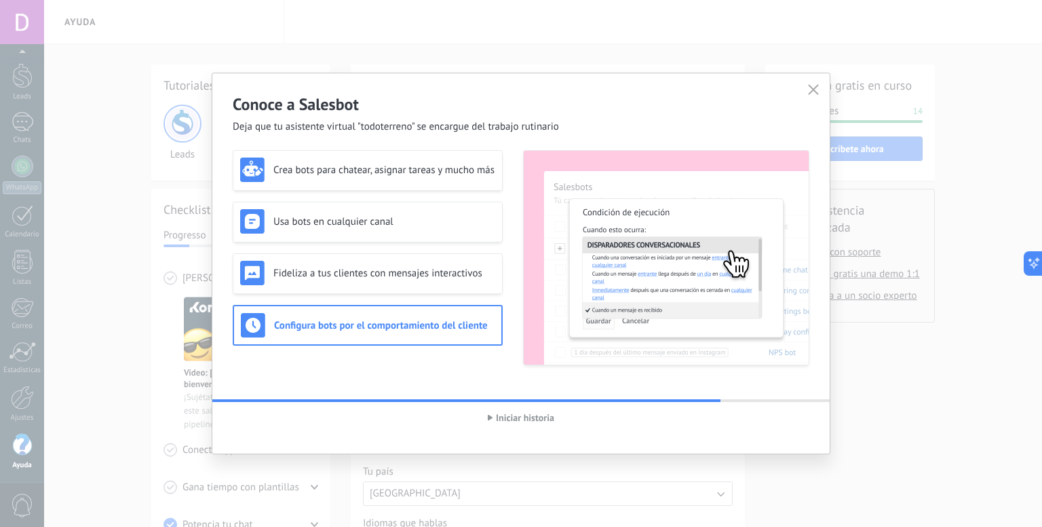
click at [813, 92] on icon "button" at bounding box center [813, 89] width 11 height 11
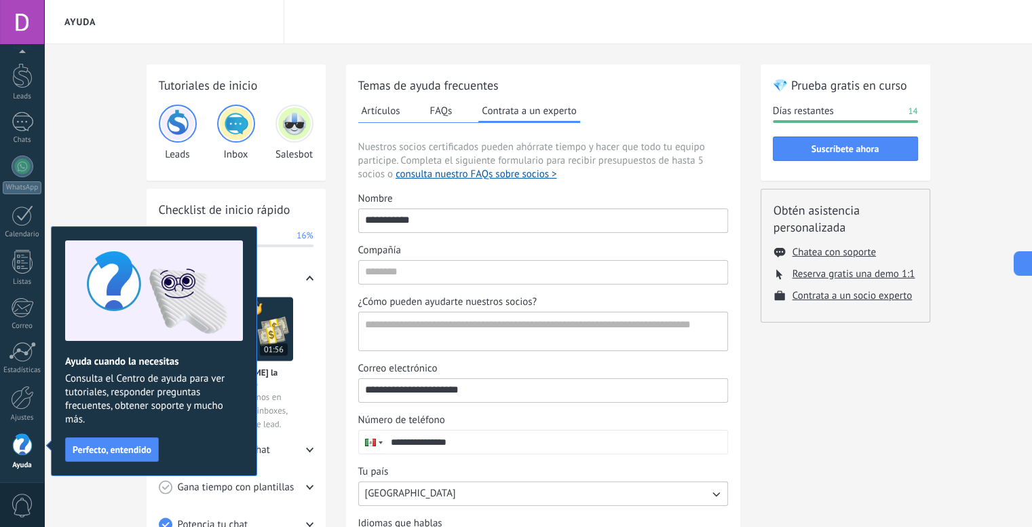
click at [79, 186] on div "Tutoriales de inicio Leads Inbox Salesbot Checklist de inicio rápido Progresso …" at bounding box center [538, 364] width 988 height 640
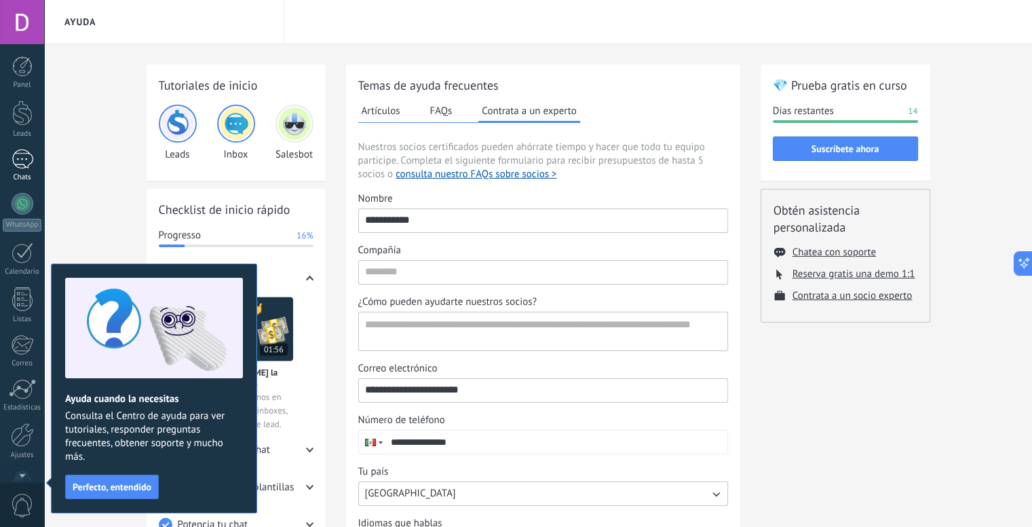
click at [17, 166] on div at bounding box center [23, 159] width 22 height 20
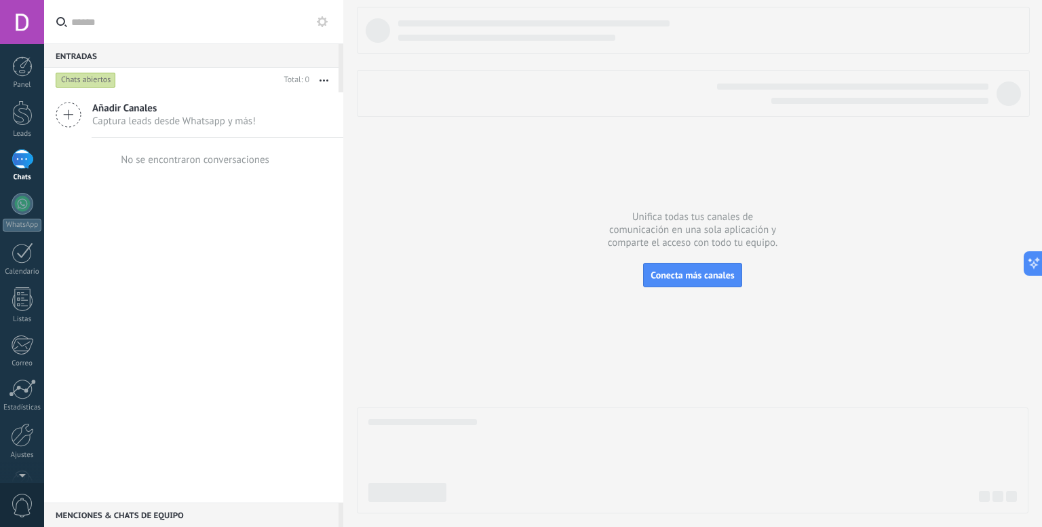
click at [185, 113] on span "Añadir Canales" at bounding box center [174, 108] width 164 height 13
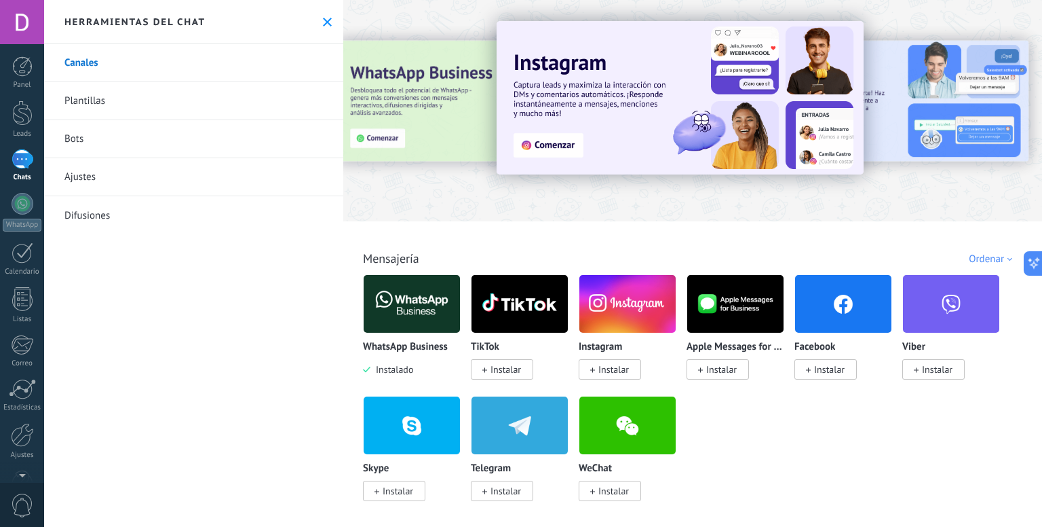
click at [601, 364] on span "Instalar" at bounding box center [614, 369] width 31 height 12
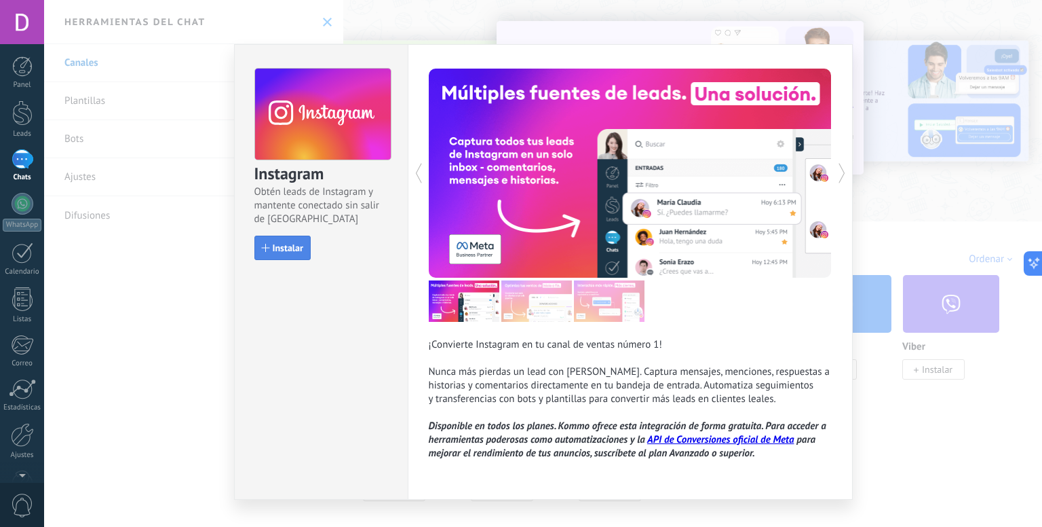
click at [274, 243] on span "Instalar" at bounding box center [288, 248] width 31 height 10
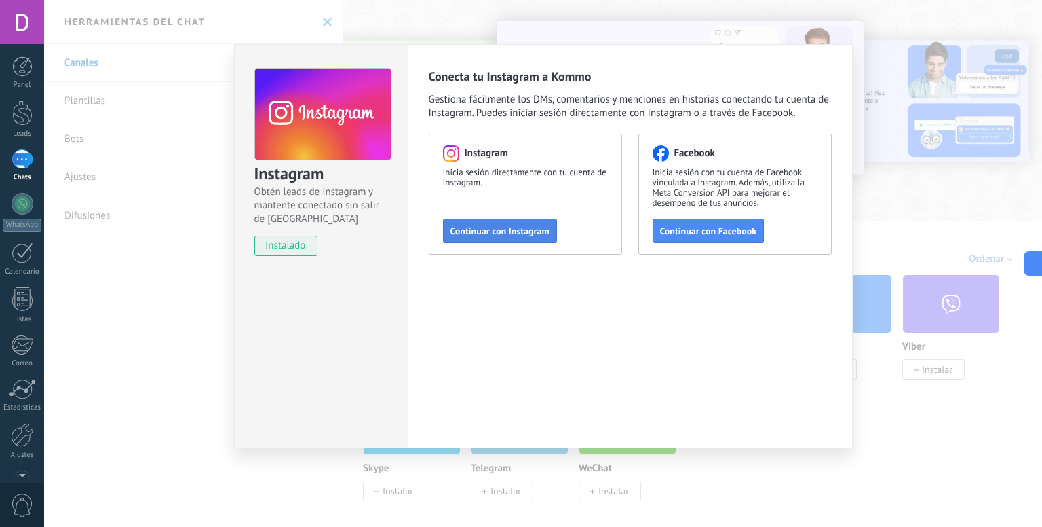
click at [514, 233] on span "Continuar con Instagram" at bounding box center [500, 231] width 99 height 10
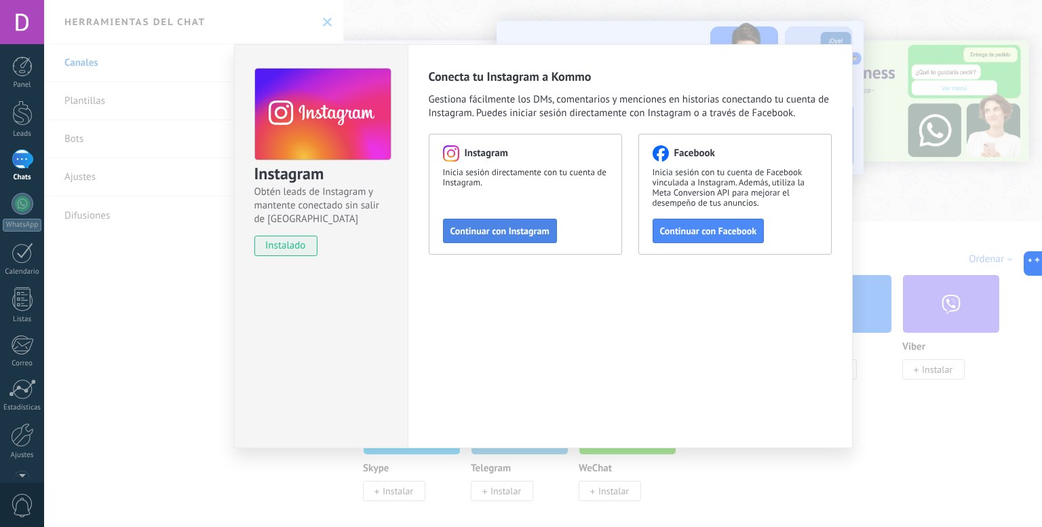
click at [503, 231] on span "Continuar con Instagram" at bounding box center [500, 231] width 99 height 10
